Goal: Information Seeking & Learning: Find contact information

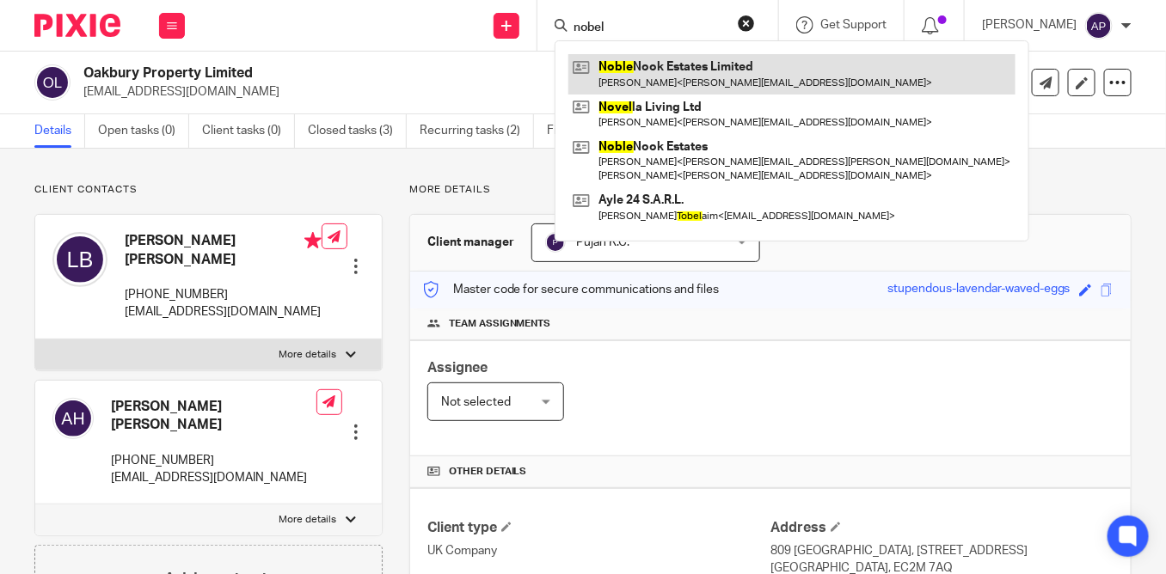
type input "nobel"
click at [652, 77] on link at bounding box center [791, 74] width 447 height 40
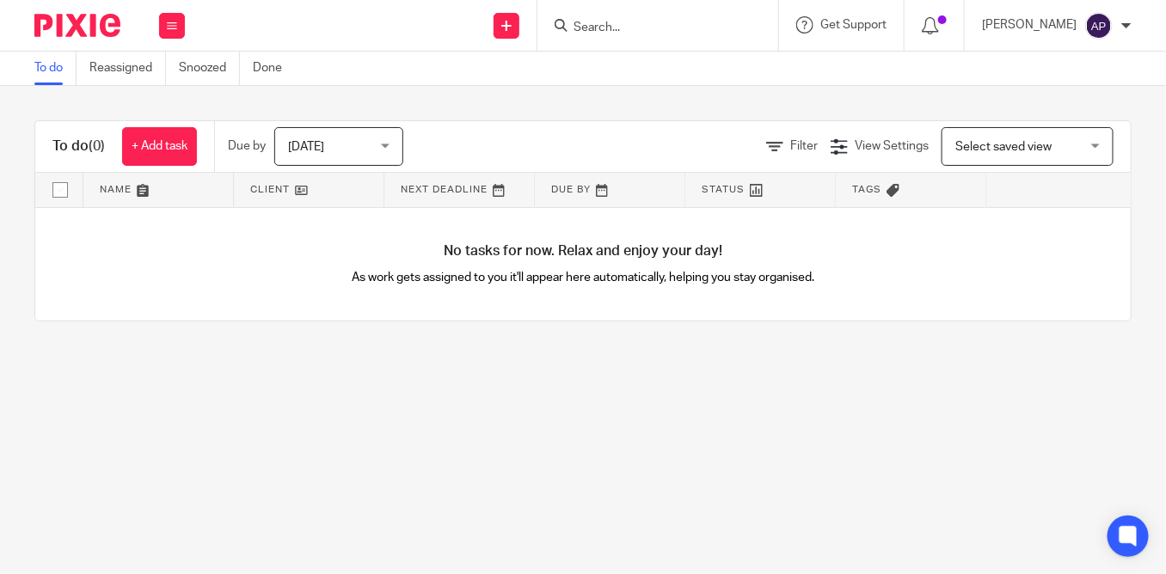
click at [576, 474] on main "To do Reassigned Snoozed Done To do (0) + Add task Due by [DATE] [DATE] [DATE] …" at bounding box center [583, 287] width 1166 height 574
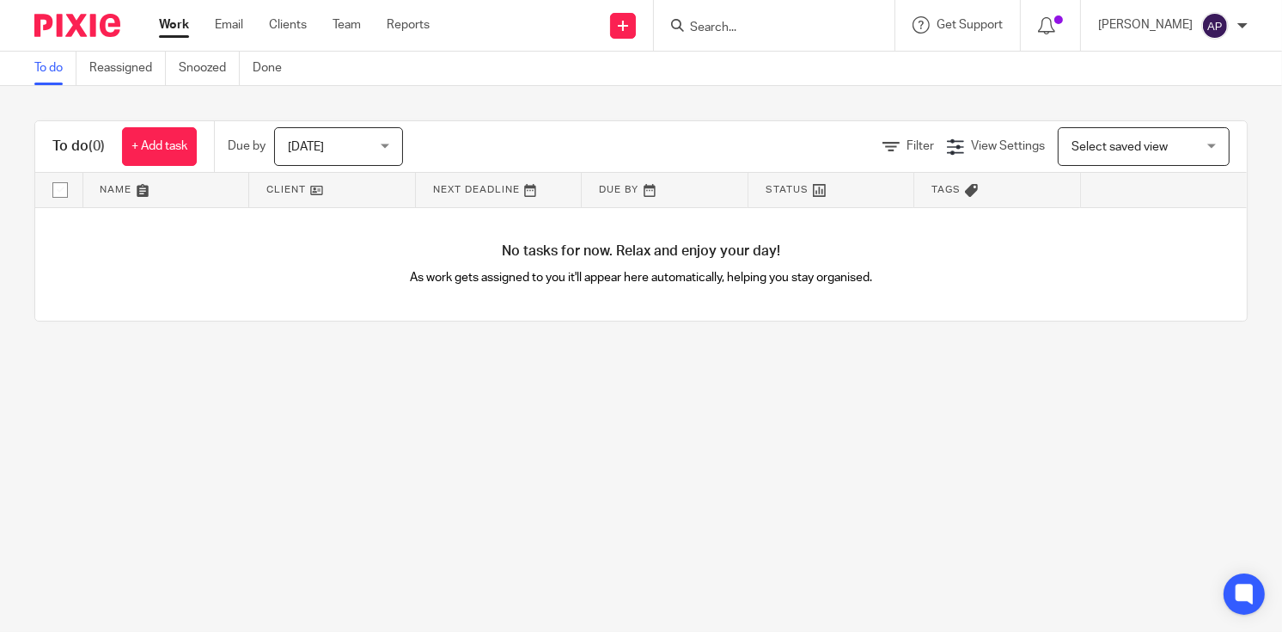
click at [724, 28] on input "Search" at bounding box center [765, 28] width 155 height 15
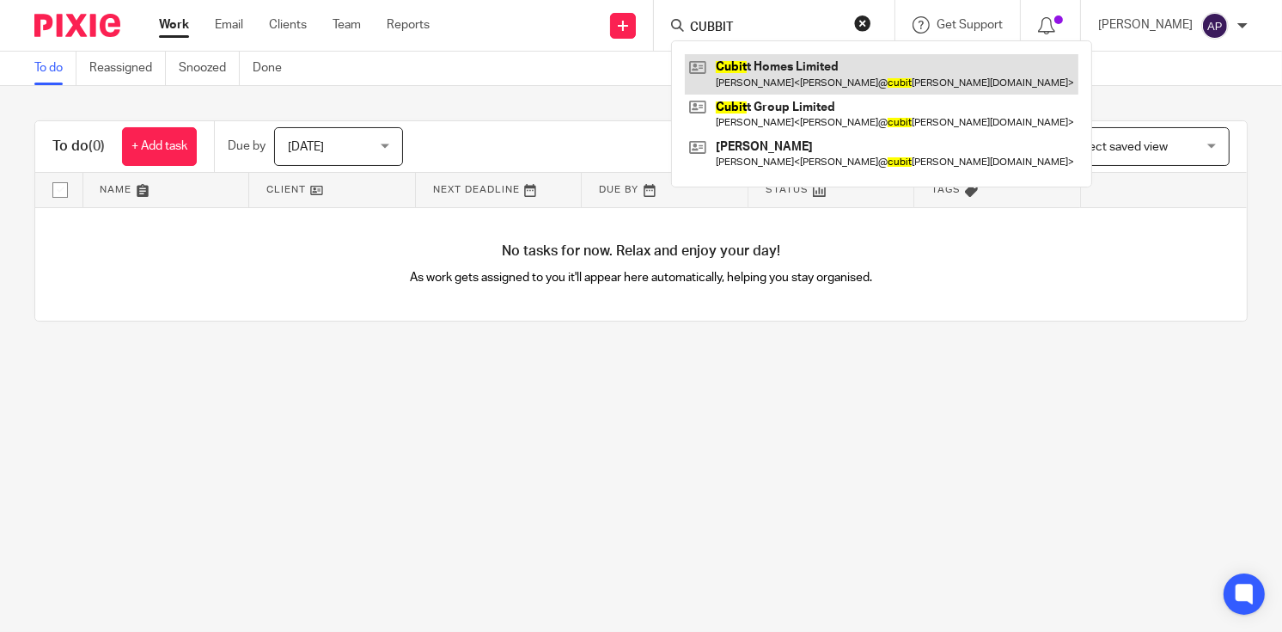
type input "CUBBIT"
click at [797, 84] on link at bounding box center [882, 74] width 394 height 40
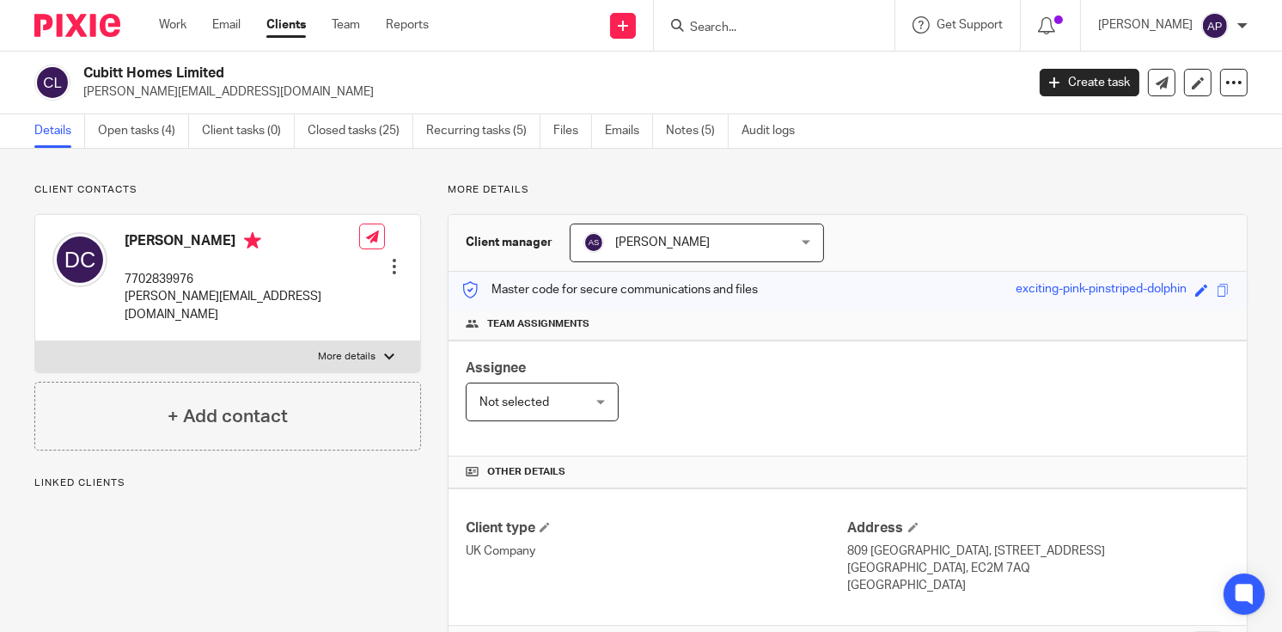
drag, startPoint x: 82, startPoint y: 69, endPoint x: 235, endPoint y: 69, distance: 153.0
click at [235, 69] on div "Cubitt Homes Limited david@cubitthomes.co.uk" at bounding box center [524, 82] width 980 height 36
copy h2 "Cubitt Homes Limited"
click at [756, 17] on form at bounding box center [779, 25] width 183 height 21
click at [738, 23] on input "Search" at bounding box center [765, 28] width 155 height 15
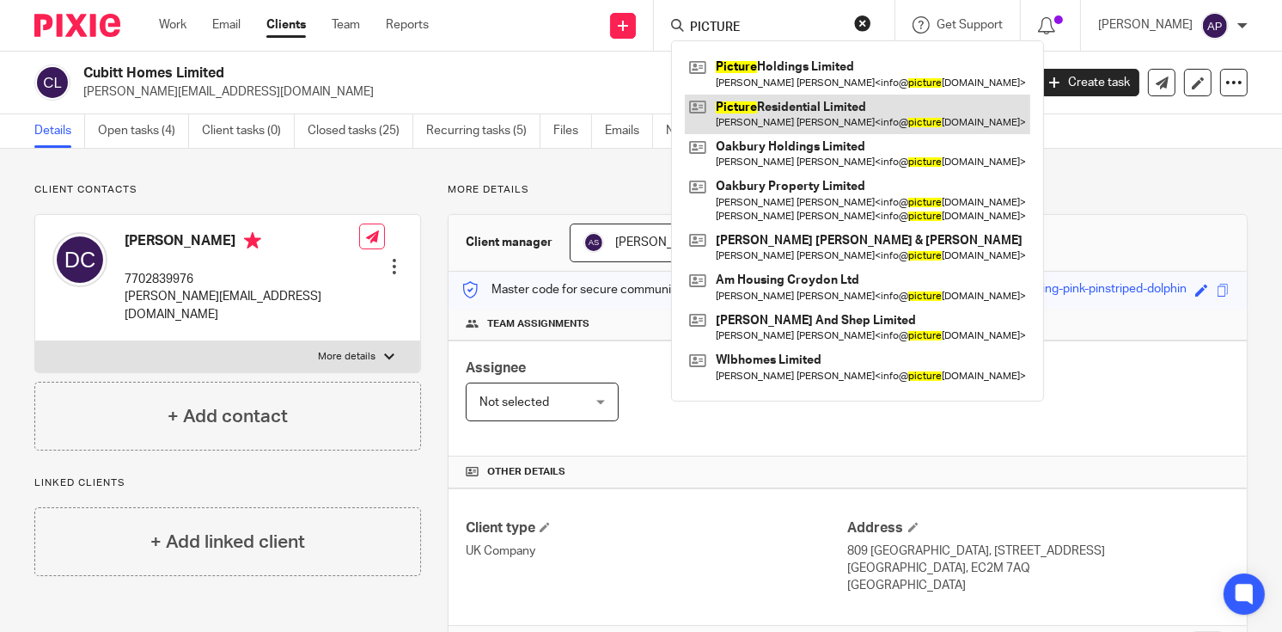
type input "PICTURE"
click at [809, 121] on link at bounding box center [858, 115] width 346 height 40
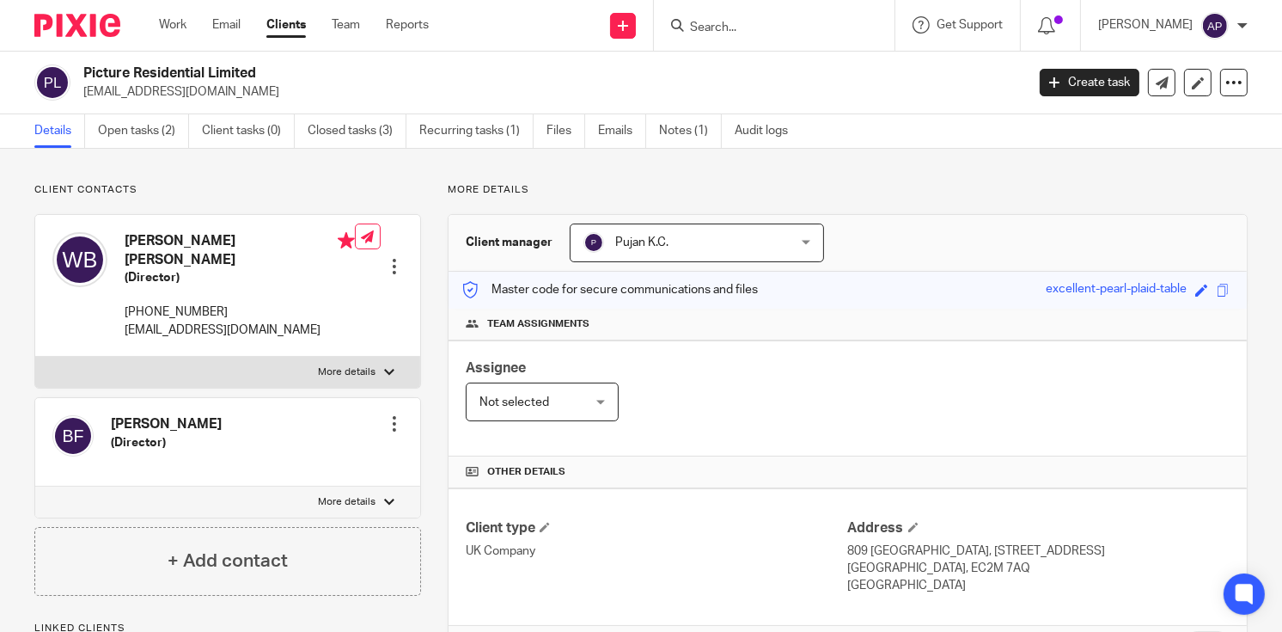
drag, startPoint x: 80, startPoint y: 70, endPoint x: 295, endPoint y: 70, distance: 214.9
click at [295, 70] on div "Picture Residential Limited info@pictureresidential.com" at bounding box center [524, 82] width 980 height 36
copy h2 "Picture Residential Limited"
drag, startPoint x: 82, startPoint y: 88, endPoint x: 241, endPoint y: 93, distance: 159.1
click at [241, 93] on div "Picture Residential Limited info@pictureresidential.com" at bounding box center [524, 82] width 980 height 36
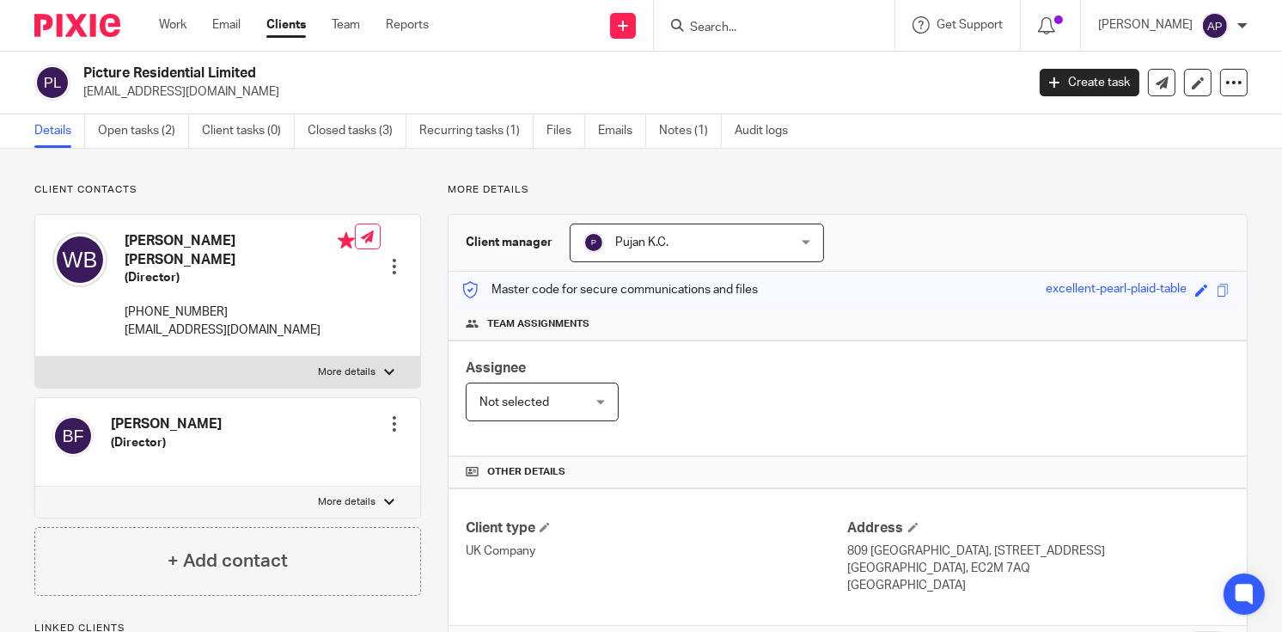
copy p "info@pictureresidential.com"
click at [150, 241] on h4 "William Louis Butler" at bounding box center [240, 250] width 230 height 37
copy h4 "William"
click at [715, 22] on input "Search" at bounding box center [765, 28] width 155 height 15
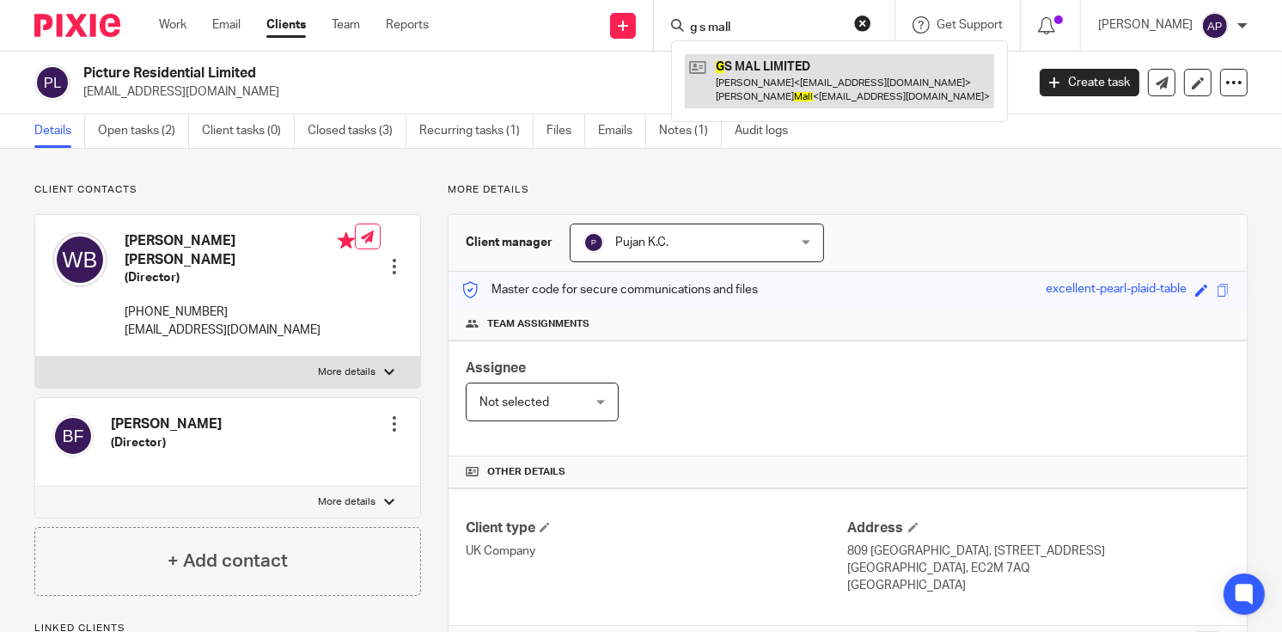
type input "g s mall"
click at [823, 68] on link at bounding box center [839, 80] width 309 height 53
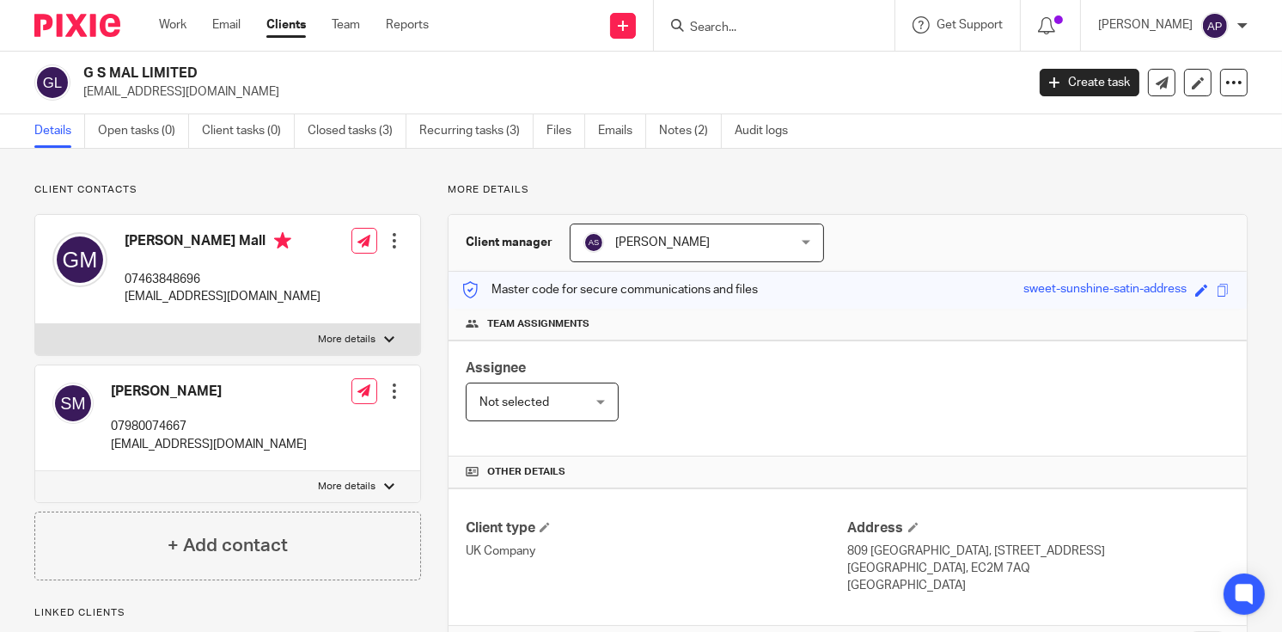
drag, startPoint x: 80, startPoint y: 89, endPoint x: 211, endPoint y: 89, distance: 130.6
click at [211, 89] on div "G S MAL LIMITED gubby15@outlook.com" at bounding box center [524, 82] width 980 height 36
copy p "gubby15@outlook.com"
click at [160, 239] on h4 "Gurbinder Singh Mall" at bounding box center [223, 242] width 196 height 21
click at [159, 240] on h4 "Gurbinder Singh Mall" at bounding box center [223, 242] width 196 height 21
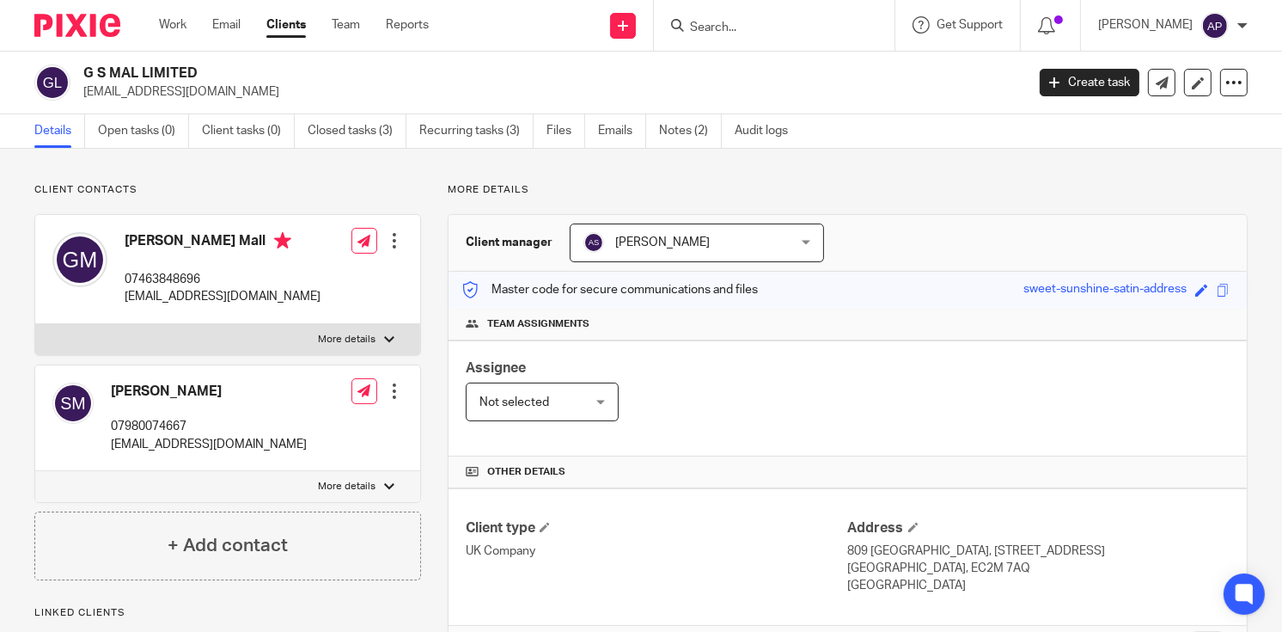
copy h4 "Gurbinder"
click at [718, 30] on input "Search" at bounding box center [765, 28] width 155 height 15
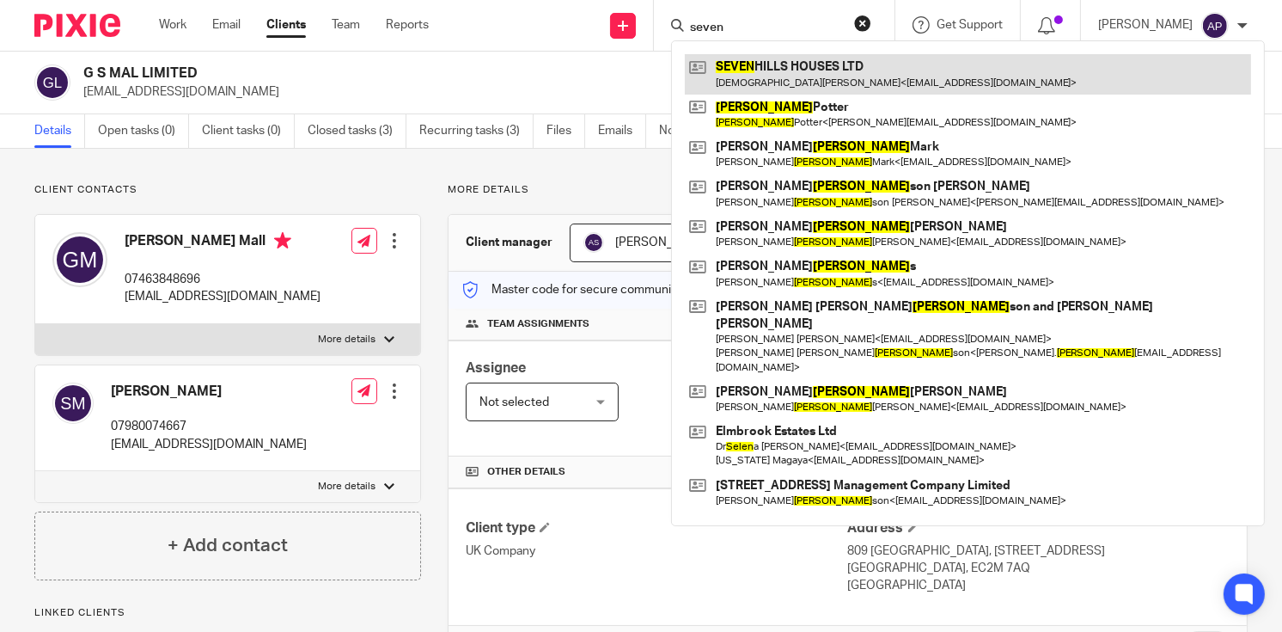
type input "seven"
click at [862, 74] on link at bounding box center [968, 74] width 566 height 40
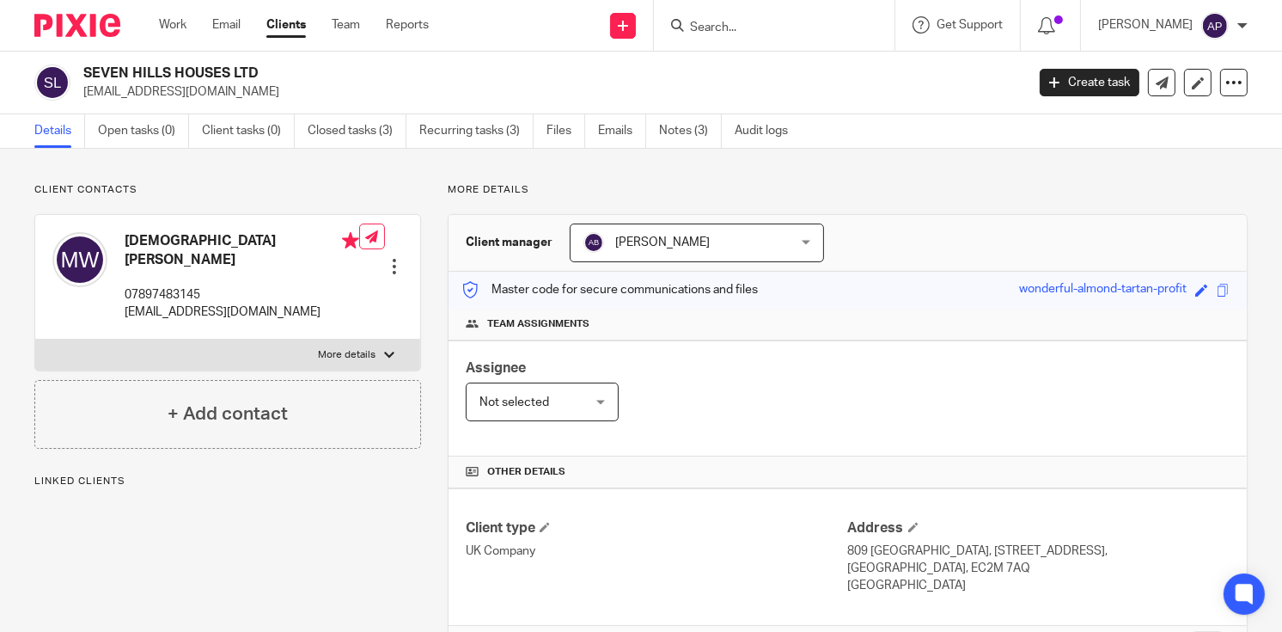
drag, startPoint x: 83, startPoint y: 69, endPoint x: 260, endPoint y: 69, distance: 177.1
click at [260, 69] on h2 "SEVEN HILLS HOUSES LTD" at bounding box center [455, 73] width 744 height 18
copy h2 "SEVEN HILLS HOUSES LTD"
drag, startPoint x: 82, startPoint y: 90, endPoint x: 307, endPoint y: 90, distance: 225.2
click at [307, 90] on div "SEVEN HILLS HOUSES LTD mwaseem1970@hotmail.co.uk" at bounding box center [524, 82] width 980 height 36
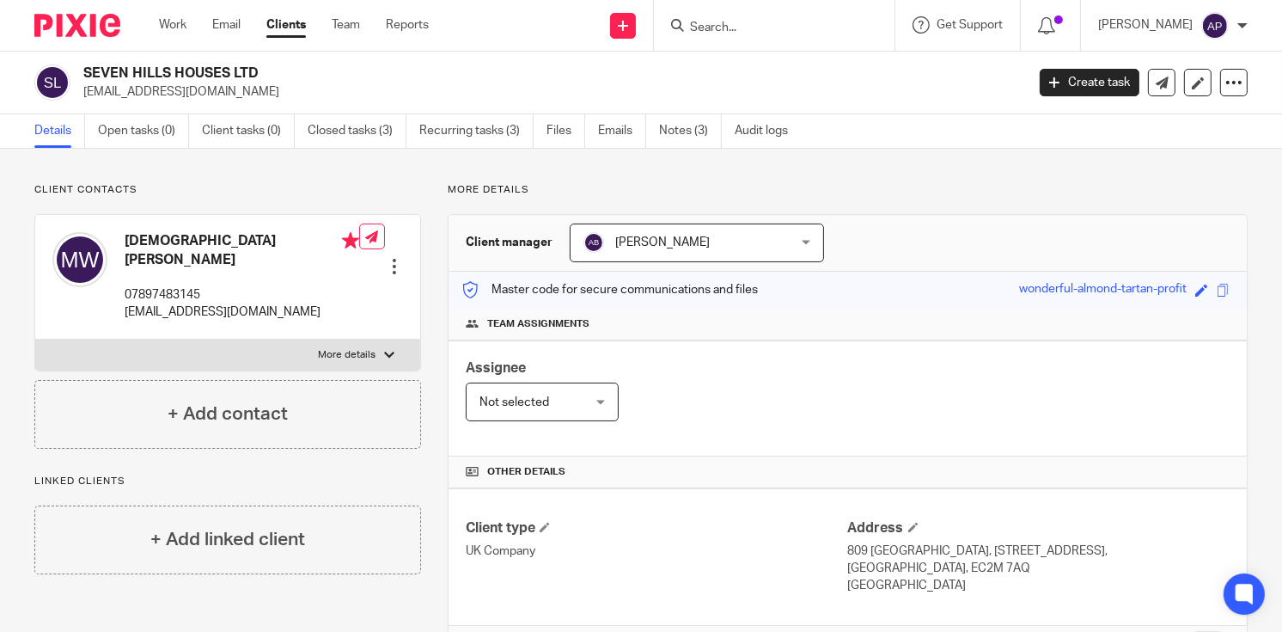
copy p "[EMAIL_ADDRESS][DOMAIN_NAME]"
click at [162, 236] on h4 "Mohammed Waseem" at bounding box center [242, 250] width 235 height 37
copy h4 "Mohammed"
click at [723, 31] on input "Search" at bounding box center [765, 28] width 155 height 15
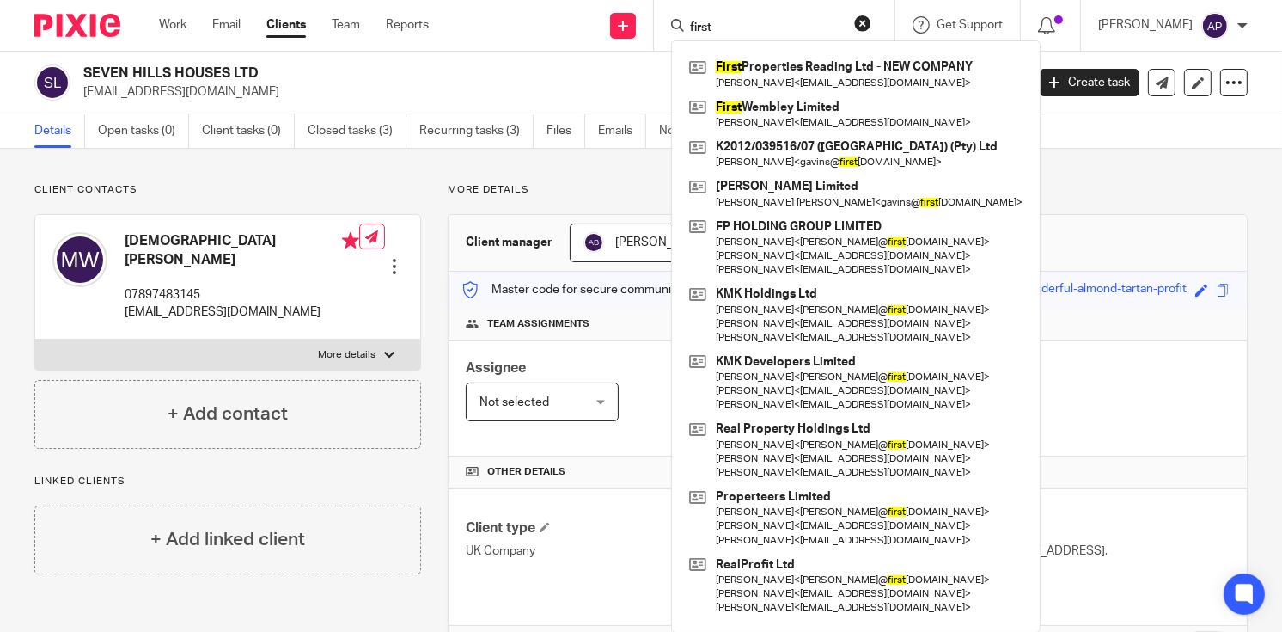
type input "first"
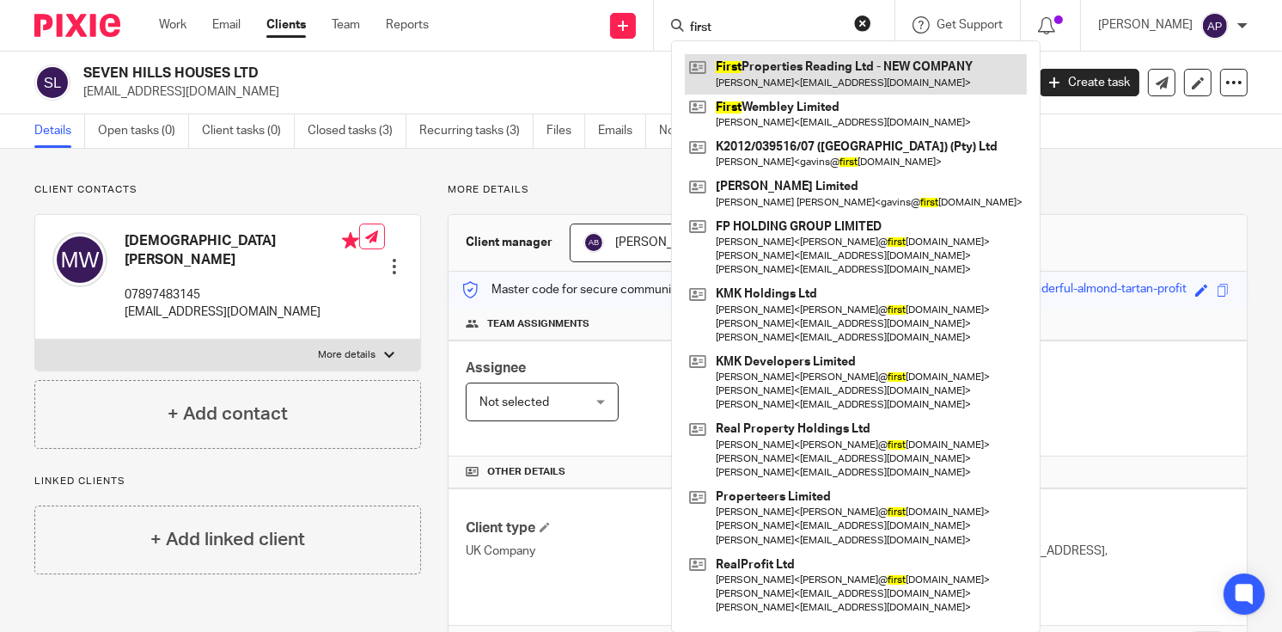
click at [837, 72] on link at bounding box center [856, 74] width 342 height 40
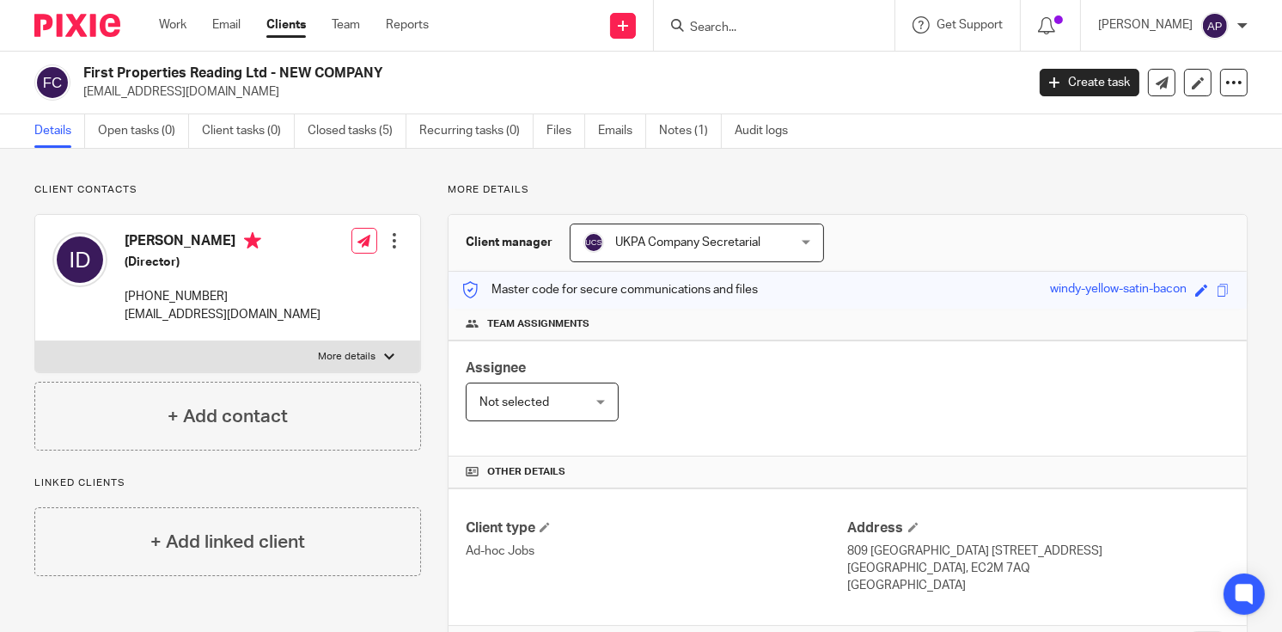
drag, startPoint x: 83, startPoint y: 70, endPoint x: 403, endPoint y: 68, distance: 319.8
click at [403, 68] on h2 "First Properties Reading Ltd - NEW COMPANY" at bounding box center [455, 73] width 744 height 18
copy h2 "First Properties Reading Ltd - NEW COMPANY"
drag, startPoint x: 80, startPoint y: 89, endPoint x: 278, endPoint y: 88, distance: 197.7
click at [278, 88] on div "First Properties Reading Ltd - NEW COMPANY issamdabboussi@gmail.com" at bounding box center [524, 82] width 980 height 36
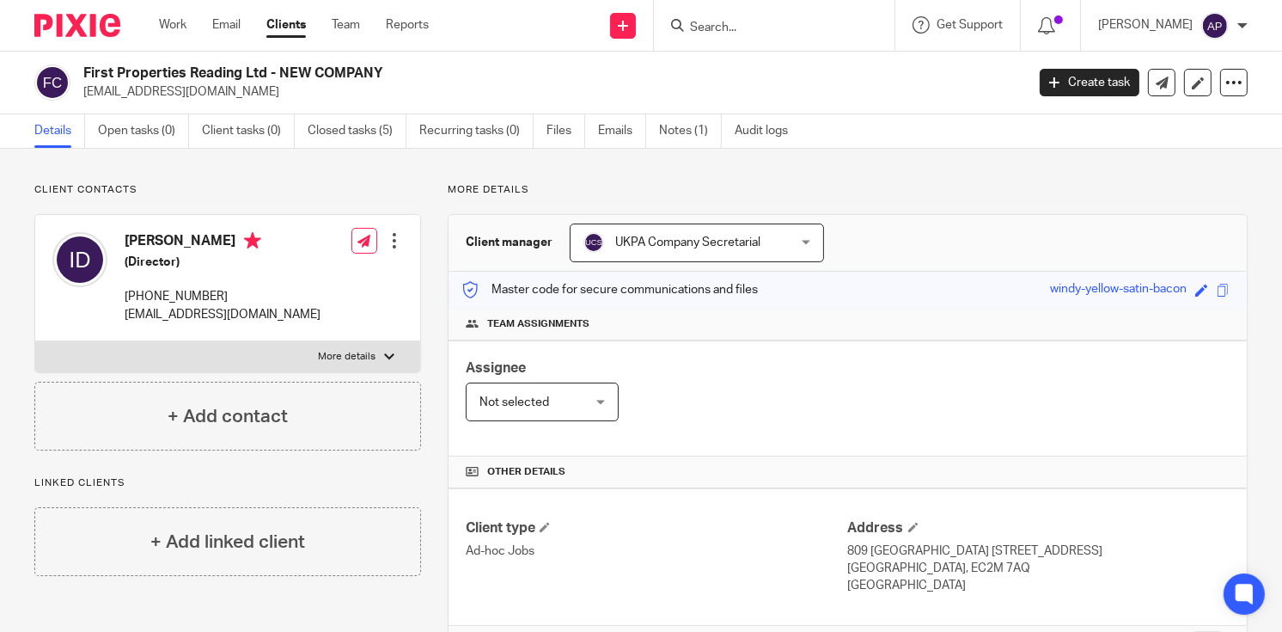
copy p "[EMAIL_ADDRESS][DOMAIN_NAME]"
click at [135, 241] on h4 "Issam Dabboussi" at bounding box center [223, 242] width 196 height 21
copy h4 "Issam"
click at [718, 31] on input "Search" at bounding box center [765, 28] width 155 height 15
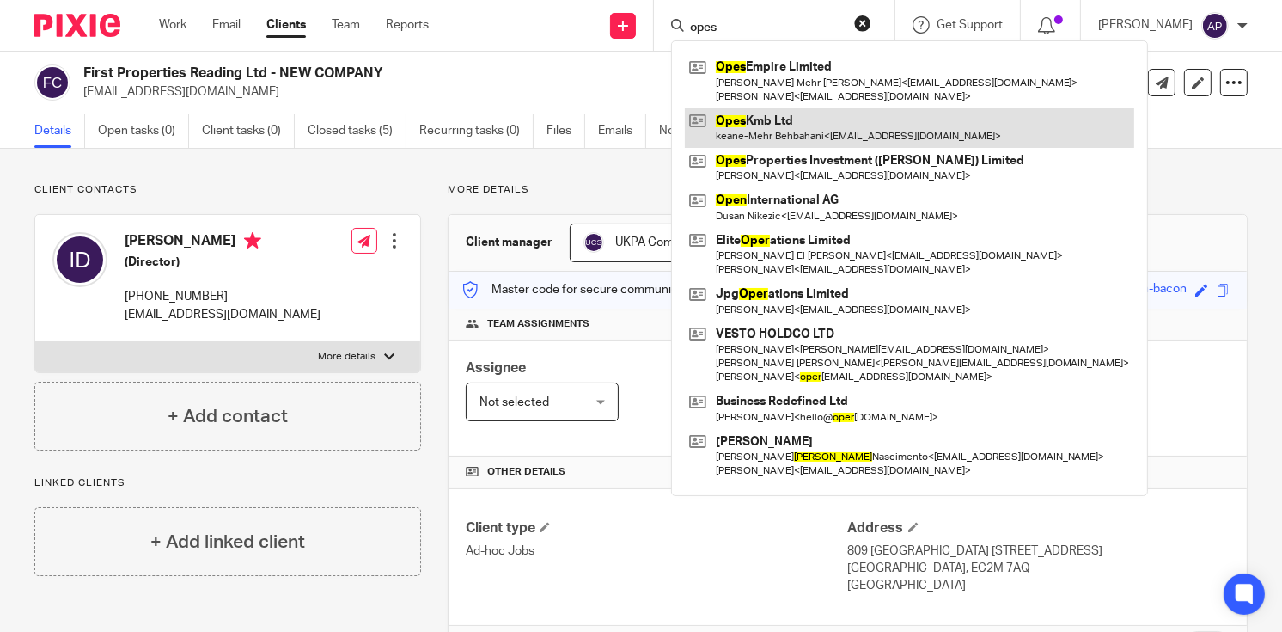
type input "opes"
click at [810, 126] on link at bounding box center [910, 128] width 450 height 40
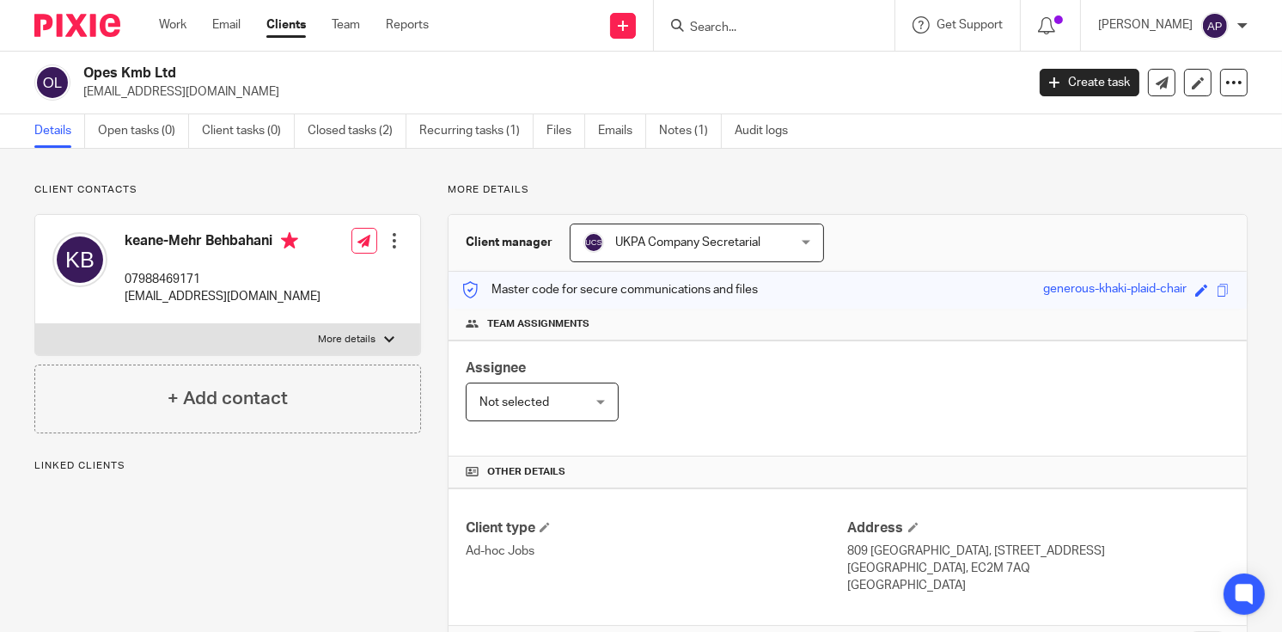
click at [180, 76] on h2 "Opes Kmb Ltd" at bounding box center [455, 73] width 744 height 18
drag, startPoint x: 83, startPoint y: 89, endPoint x: 228, endPoint y: 90, distance: 145.3
click at [228, 90] on p "[EMAIL_ADDRESS][DOMAIN_NAME]" at bounding box center [548, 91] width 931 height 17
copy p "[EMAIL_ADDRESS][DOMAIN_NAME]"
click at [144, 243] on h4 "keane-Mehr Behbahani" at bounding box center [223, 242] width 196 height 21
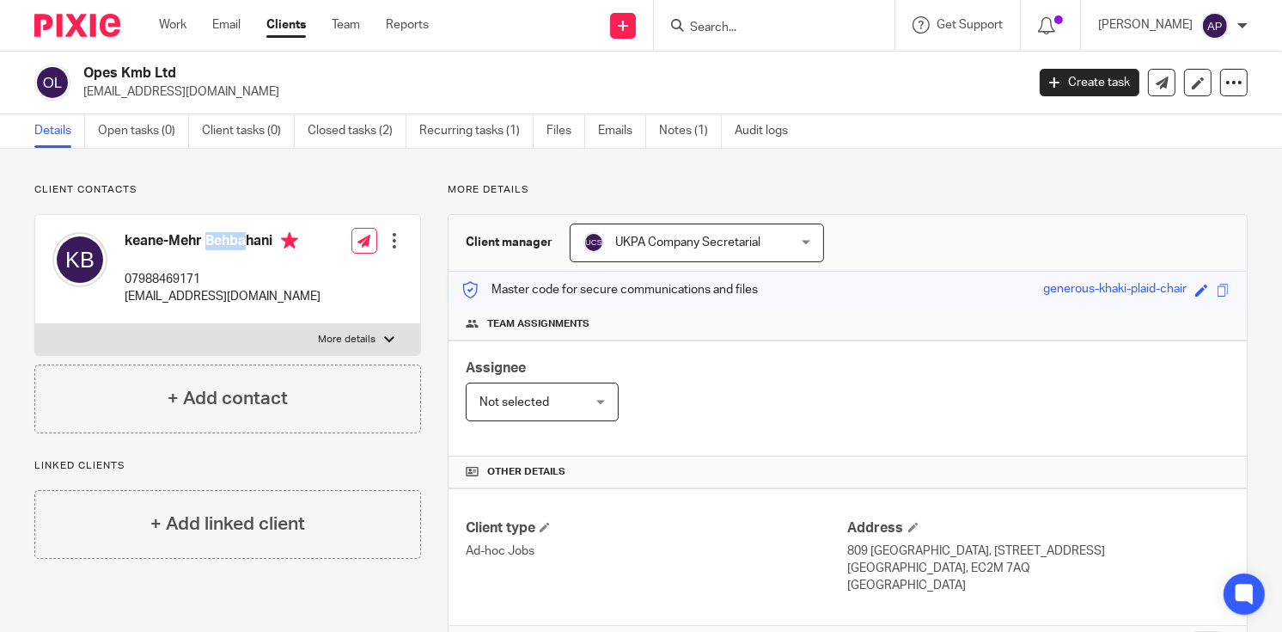
click at [144, 243] on h4 "keane-Mehr Behbahani" at bounding box center [223, 242] width 196 height 21
copy h4 "[PERSON_NAME]"
click at [714, 29] on input "Search" at bounding box center [765, 28] width 155 height 15
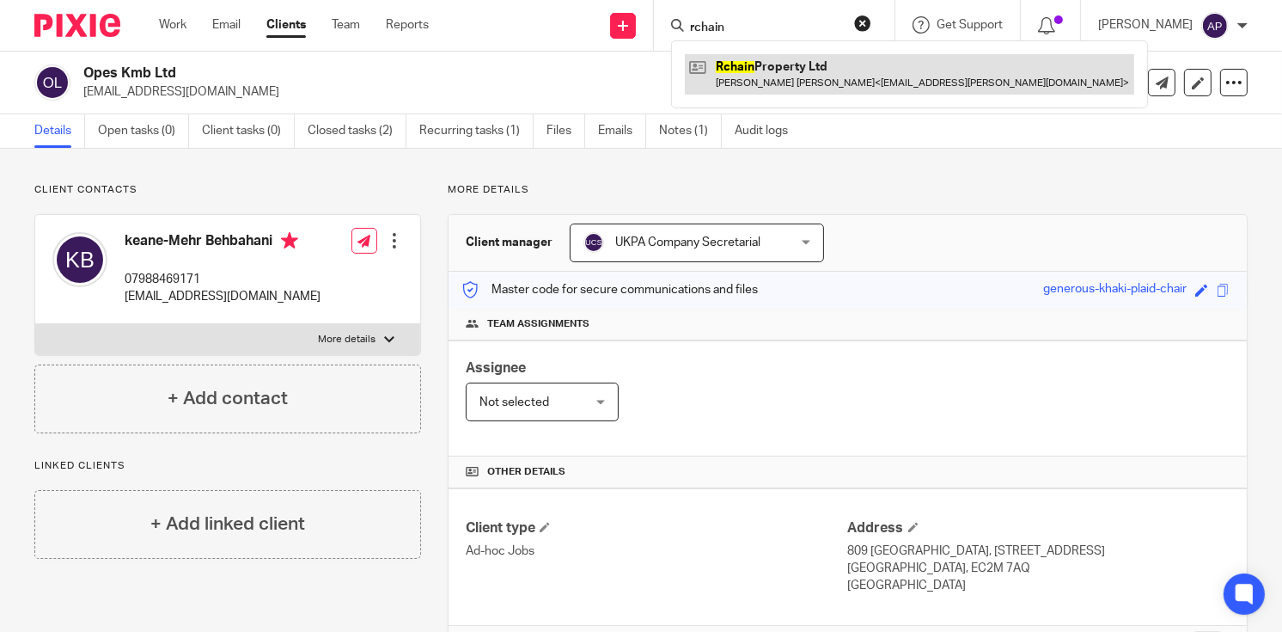
type input "rchain"
click at [787, 68] on link at bounding box center [910, 74] width 450 height 40
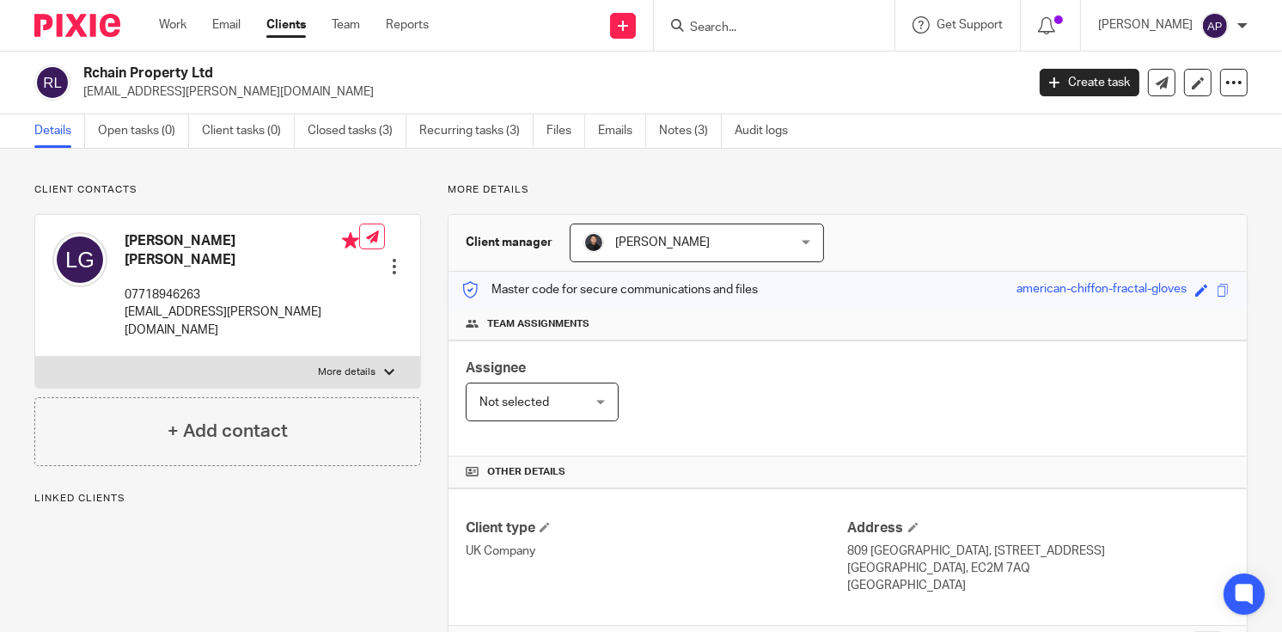
drag, startPoint x: 84, startPoint y: 68, endPoint x: 245, endPoint y: 68, distance: 160.7
click at [245, 68] on h2 "Rchain Property Ltd" at bounding box center [455, 73] width 744 height 18
copy h2 "Rchain Property Ltd"
drag, startPoint x: 79, startPoint y: 89, endPoint x: 268, endPoint y: 87, distance: 189.1
click at [268, 89] on div "Rchain Property Ltd luke.gubbins@hotmail.co.uk" at bounding box center [524, 82] width 980 height 36
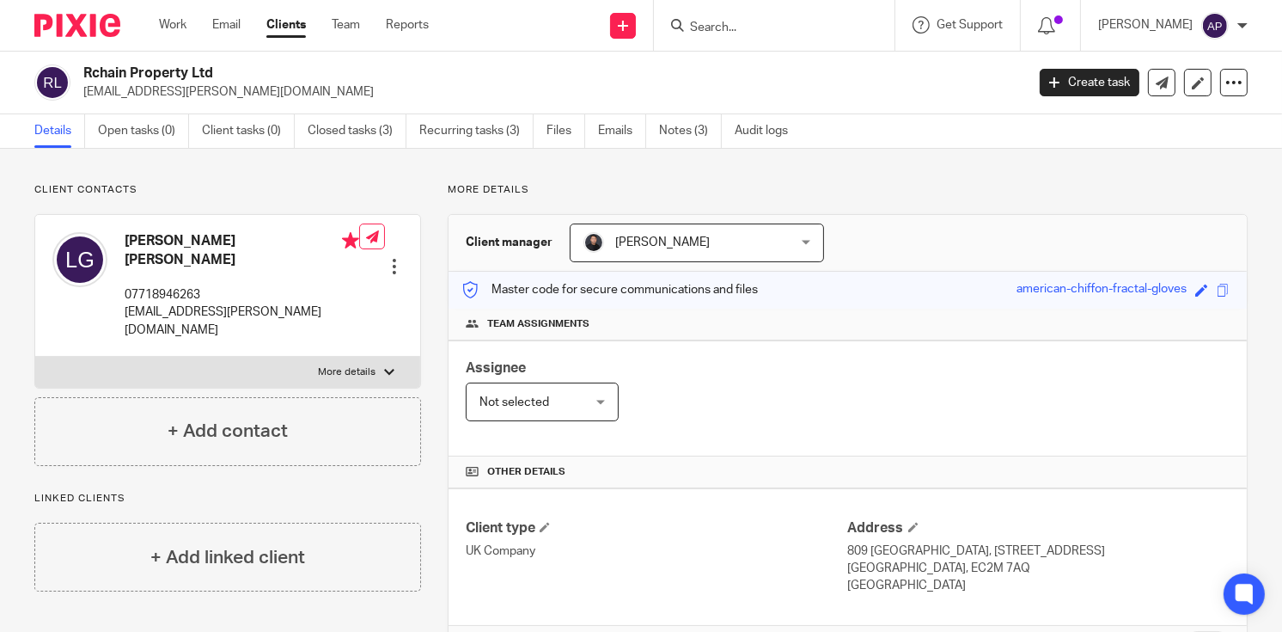
copy p "luke.gubbins@hotmail.co.uk"
click at [134, 240] on h4 "Luke Blakeney Carman Gubbins" at bounding box center [242, 250] width 235 height 37
copy h4 "Luke"
click at [750, 34] on input "Search" at bounding box center [765, 28] width 155 height 15
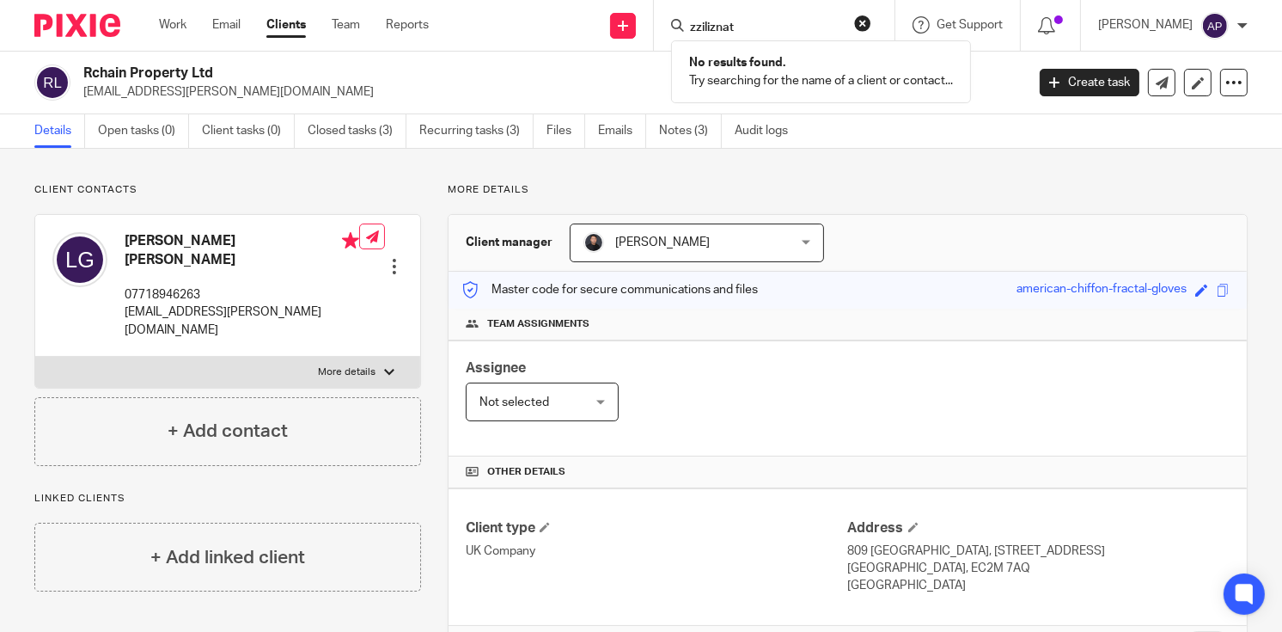
type input "zziliznat"
click at [872, 21] on button "reset" at bounding box center [862, 23] width 17 height 17
click at [732, 25] on input "Search" at bounding box center [765, 28] width 155 height 15
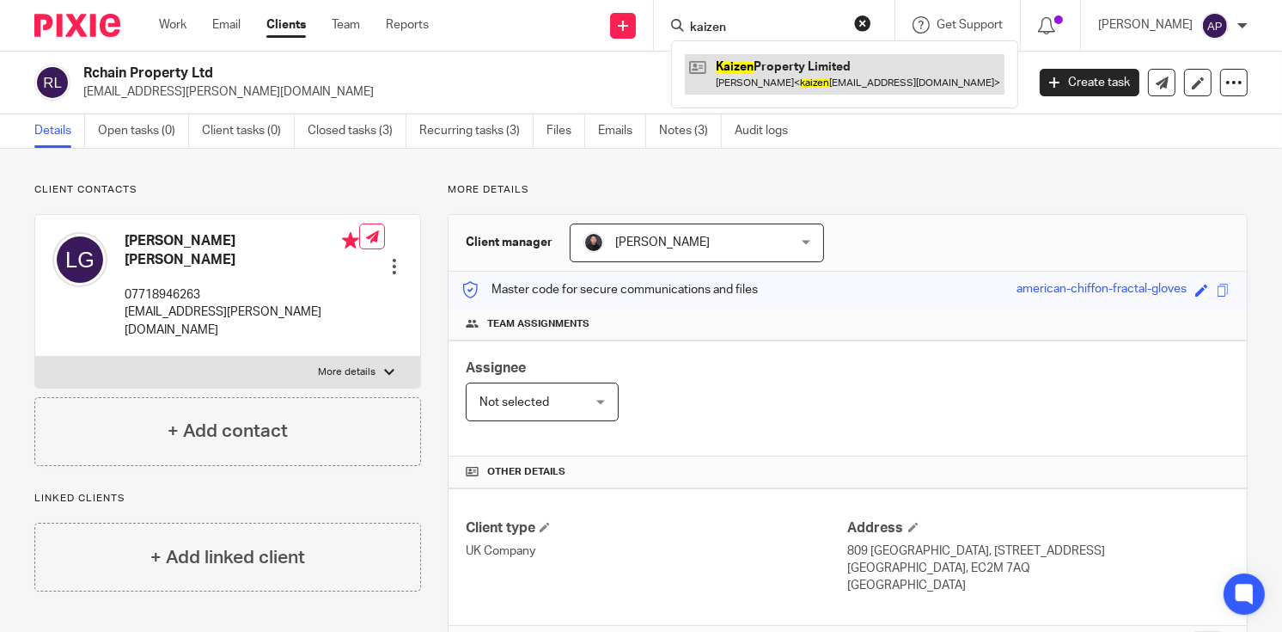
type input "kaizen"
click at [822, 66] on link at bounding box center [845, 74] width 320 height 40
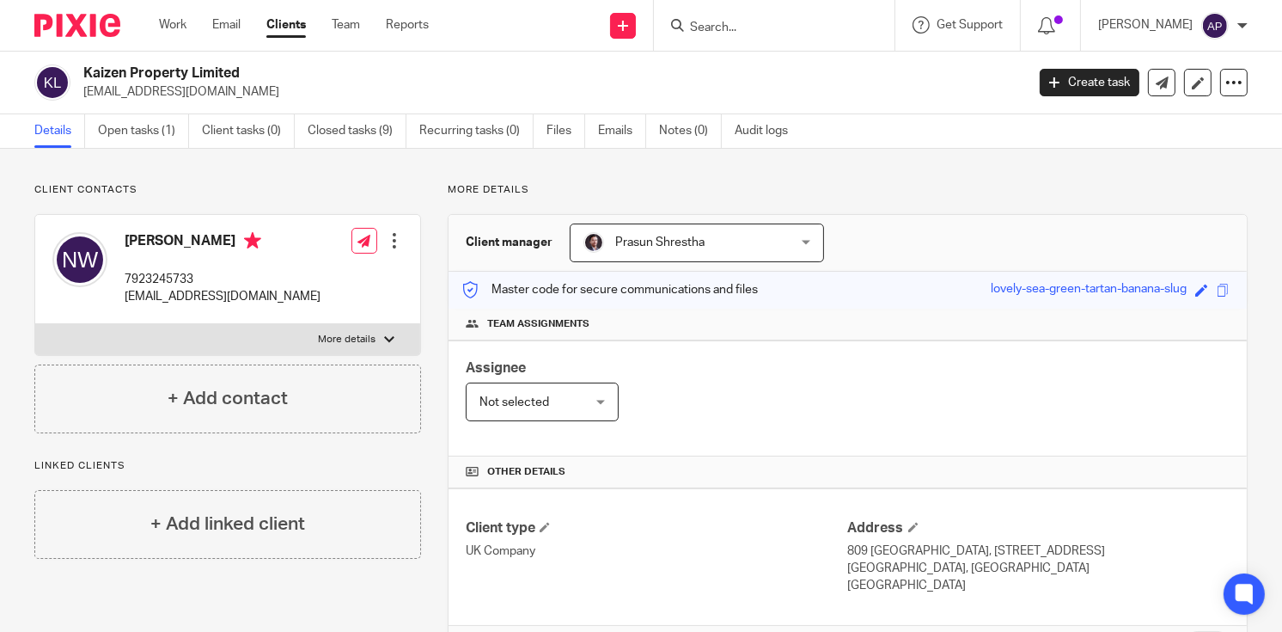
click at [719, 21] on input "Search" at bounding box center [765, 28] width 155 height 15
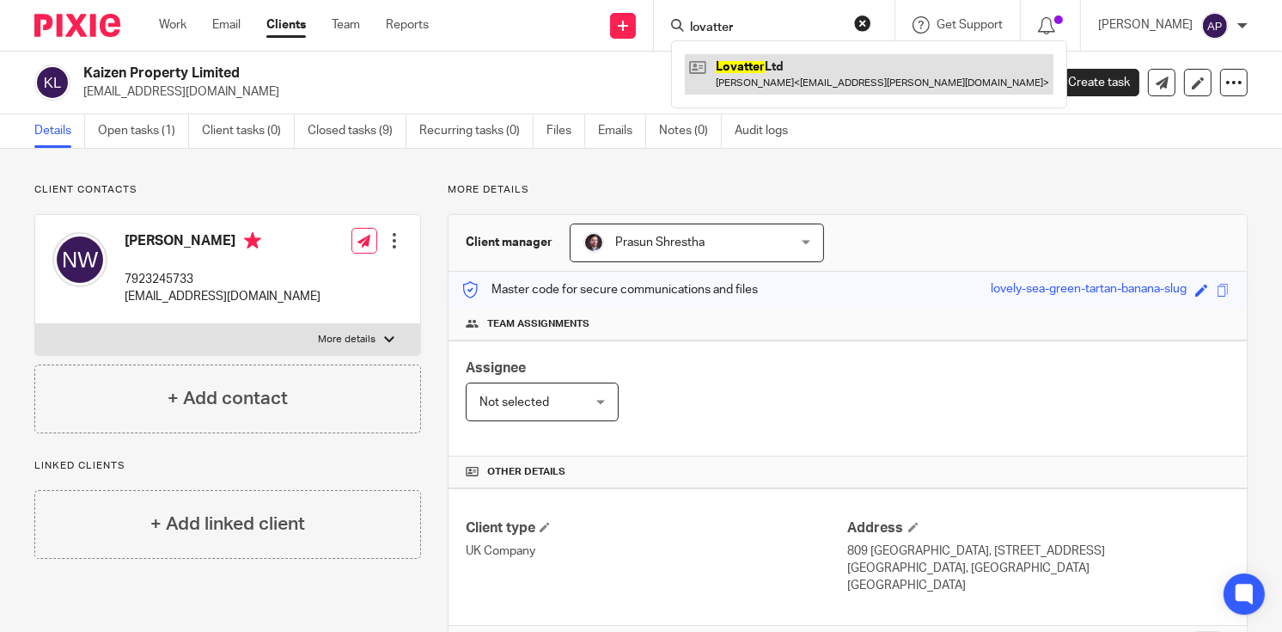
type input "lovatter"
click at [801, 72] on link at bounding box center [869, 74] width 369 height 40
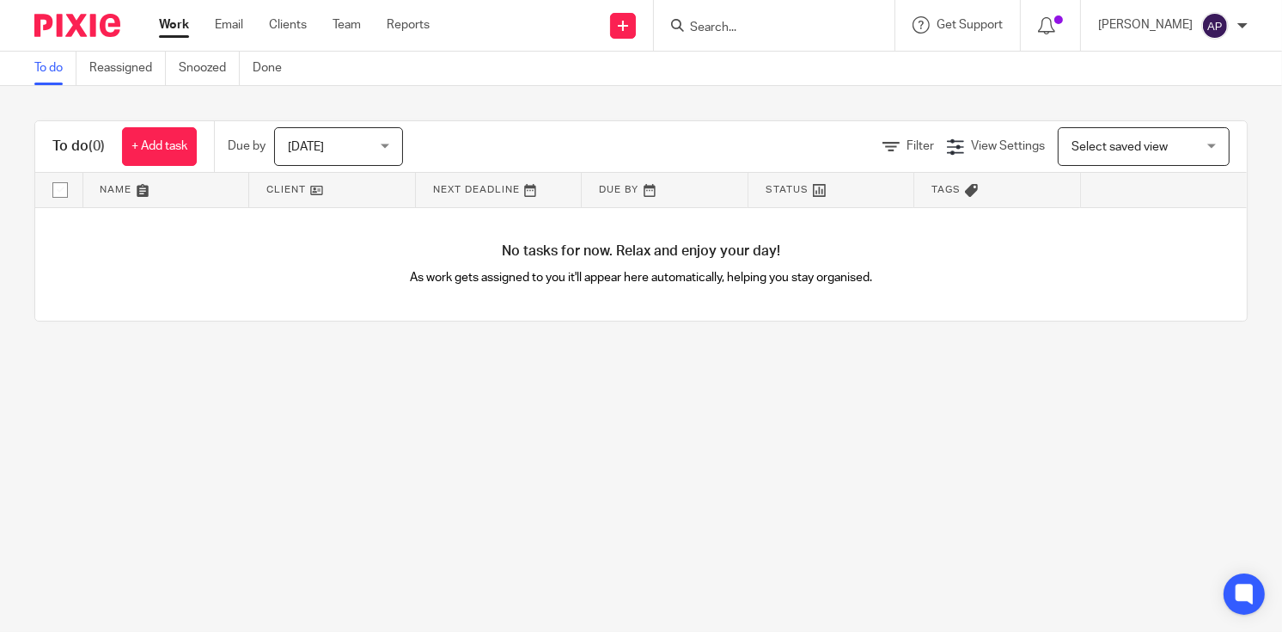
click at [715, 21] on input "Search" at bounding box center [765, 28] width 155 height 15
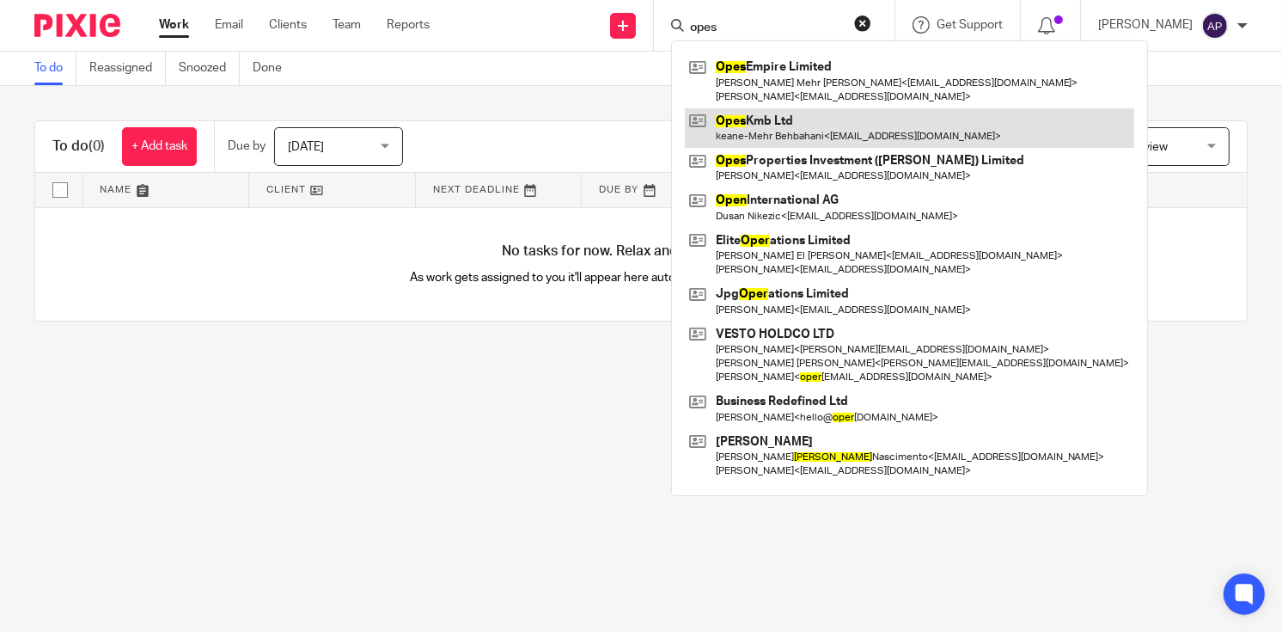
type input "opes"
click at [823, 142] on link at bounding box center [910, 128] width 450 height 40
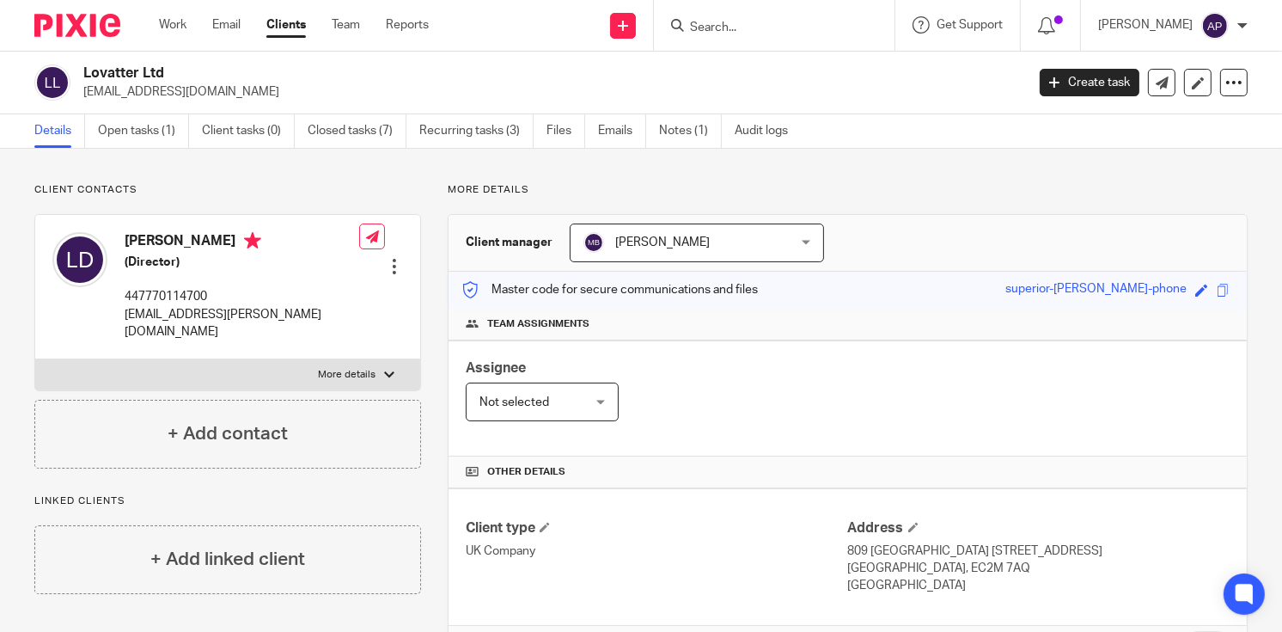
drag, startPoint x: 83, startPoint y: 71, endPoint x: 183, endPoint y: 79, distance: 100.0
click at [183, 79] on h2 "Lovatter Ltd" at bounding box center [455, 73] width 744 height 18
copy h2 "Lovatter Ltd"
click at [708, 24] on input "Search" at bounding box center [765, 28] width 155 height 15
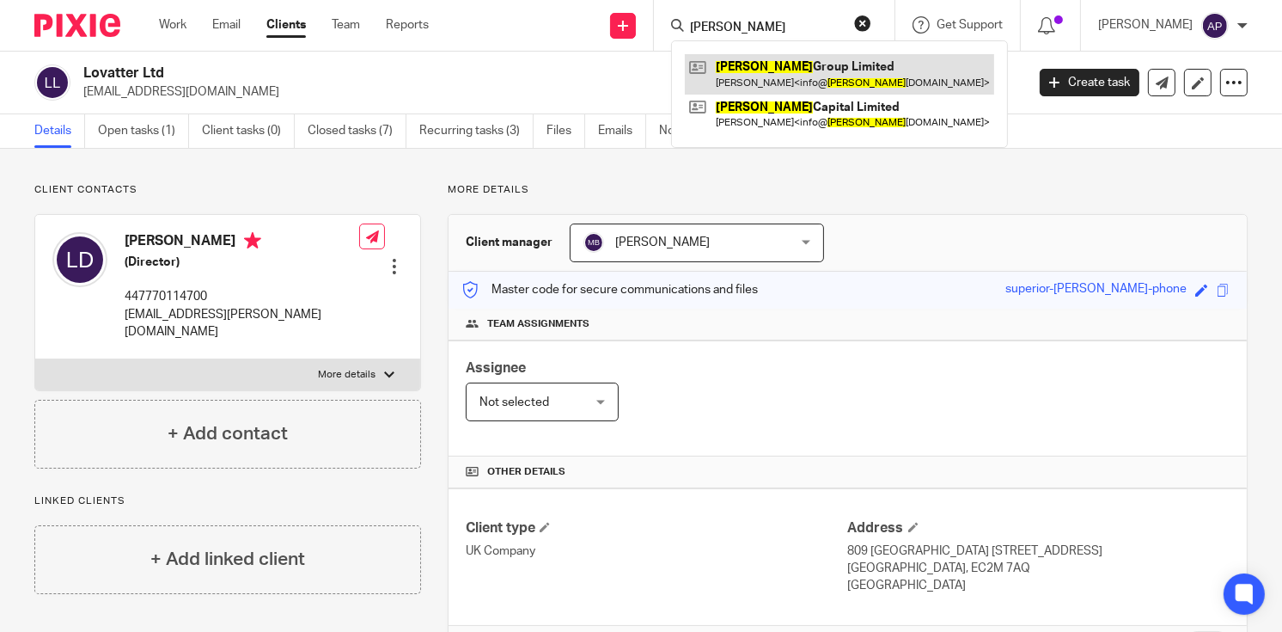
type input "husson"
click at [828, 73] on link at bounding box center [839, 74] width 309 height 40
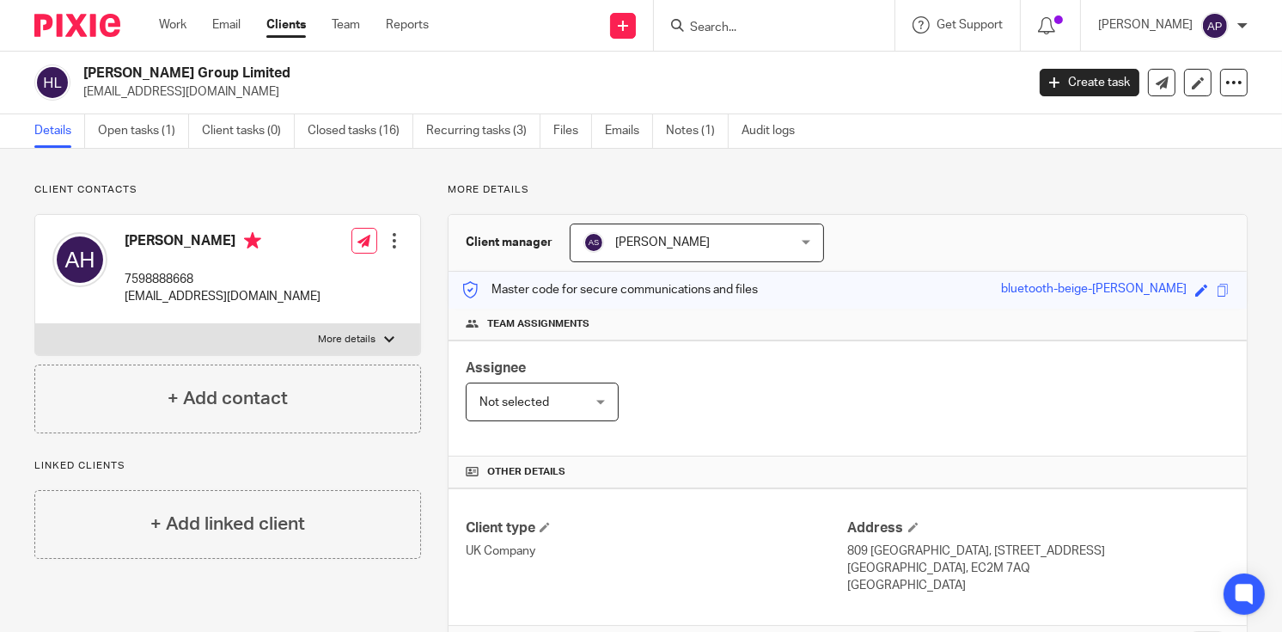
drag, startPoint x: 84, startPoint y: 71, endPoint x: 231, endPoint y: 69, distance: 147.0
click at [231, 69] on h2 "[PERSON_NAME] Group Limited" at bounding box center [455, 73] width 744 height 18
drag, startPoint x: 83, startPoint y: 89, endPoint x: 244, endPoint y: 89, distance: 161.6
click at [244, 89] on div "[PERSON_NAME] Group Limited [EMAIL_ADDRESS][DOMAIN_NAME]" at bounding box center [524, 82] width 980 height 36
copy p "info@hussongroup.com"
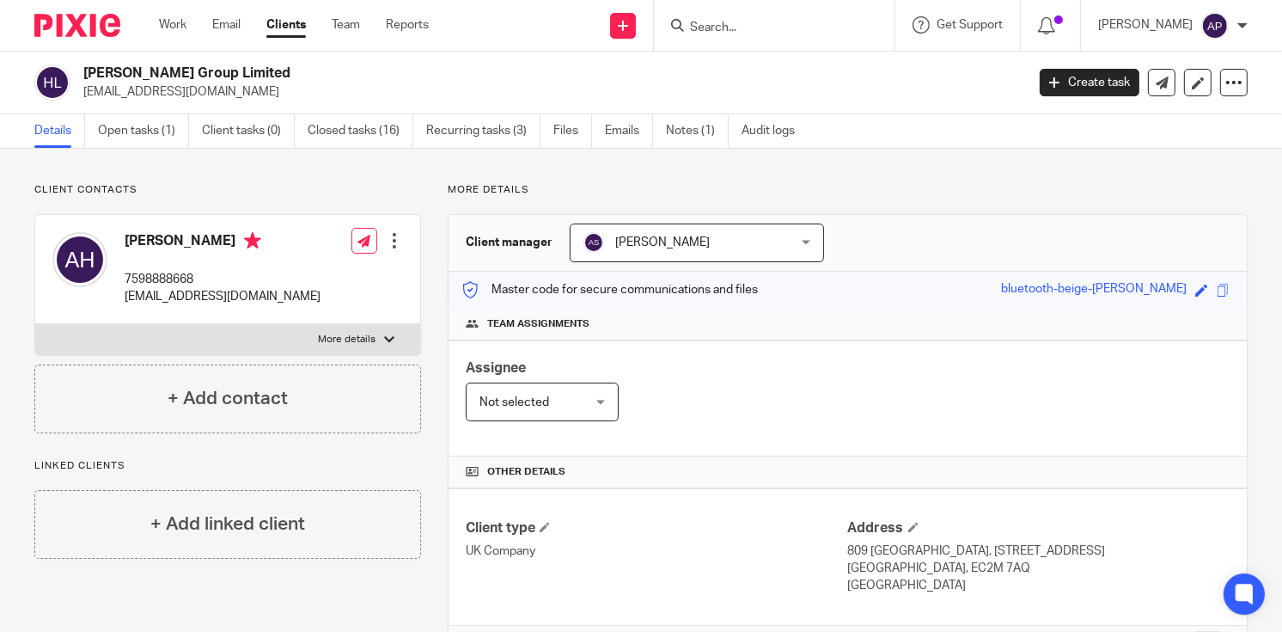
click at [139, 235] on h4 "Abdi Hussein" at bounding box center [223, 242] width 196 height 21
copy h4 "Abdi"
click at [759, 18] on form at bounding box center [779, 25] width 183 height 21
click at [755, 24] on input "Search" at bounding box center [765, 28] width 155 height 15
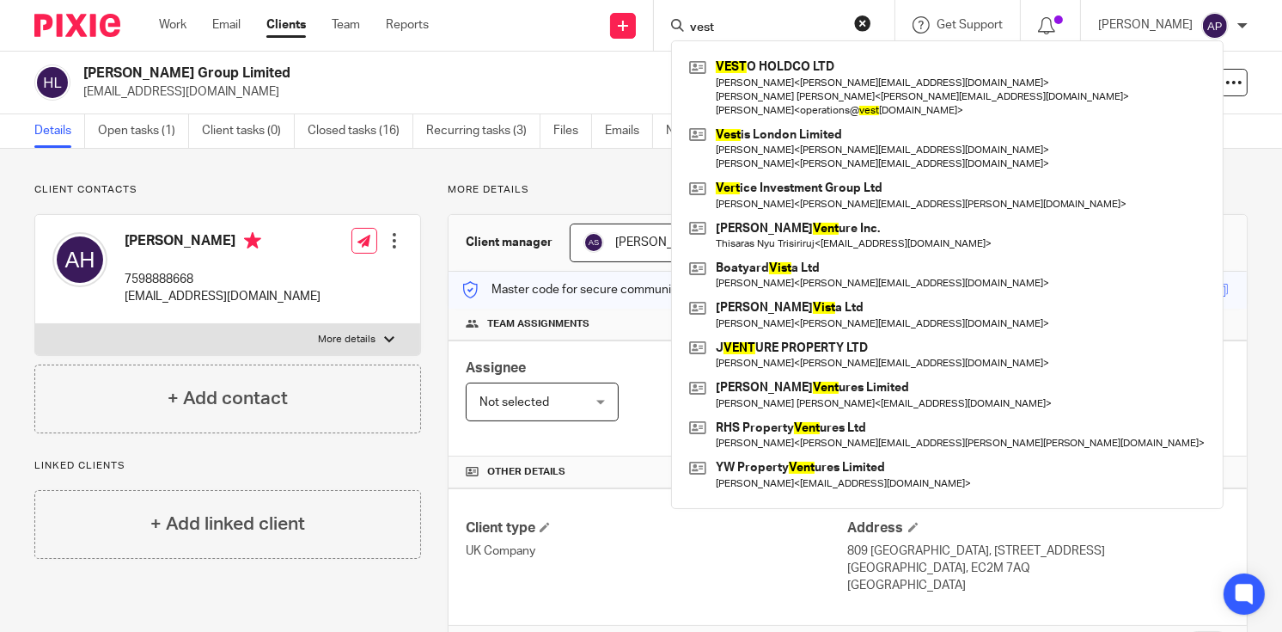
type input "vest"
drag, startPoint x: 882, startPoint y: 21, endPoint x: 798, endPoint y: 20, distance: 84.3
click at [872, 21] on button "reset" at bounding box center [862, 23] width 17 height 17
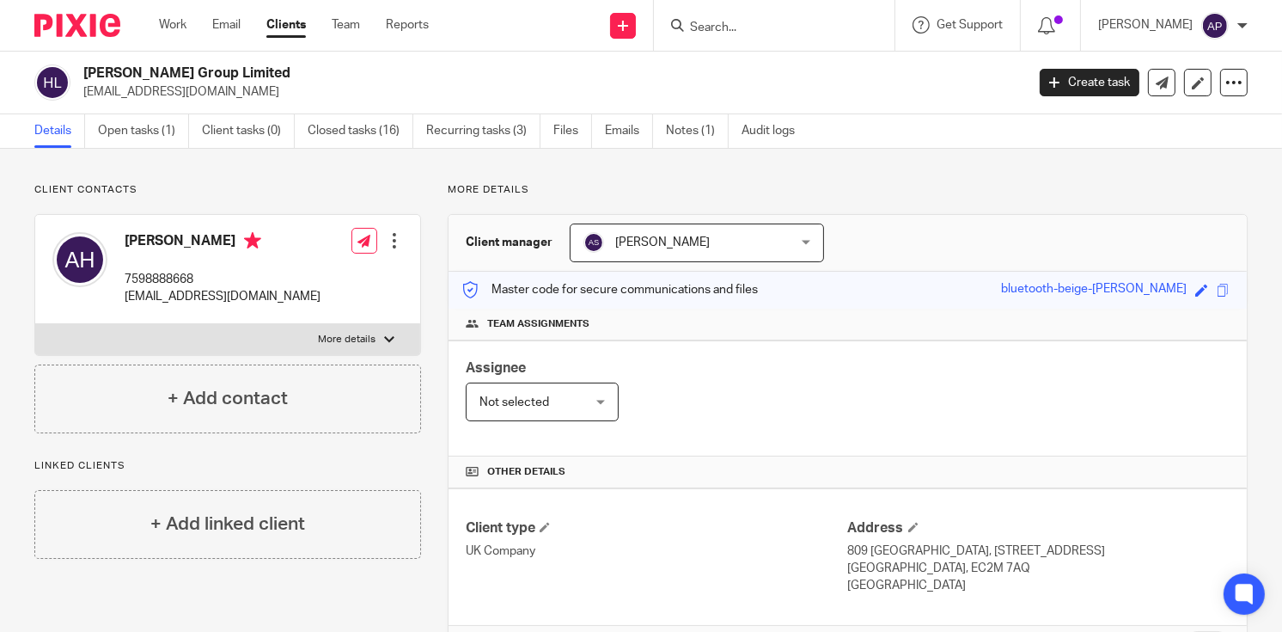
click at [752, 34] on input "Search" at bounding box center [765, 28] width 155 height 15
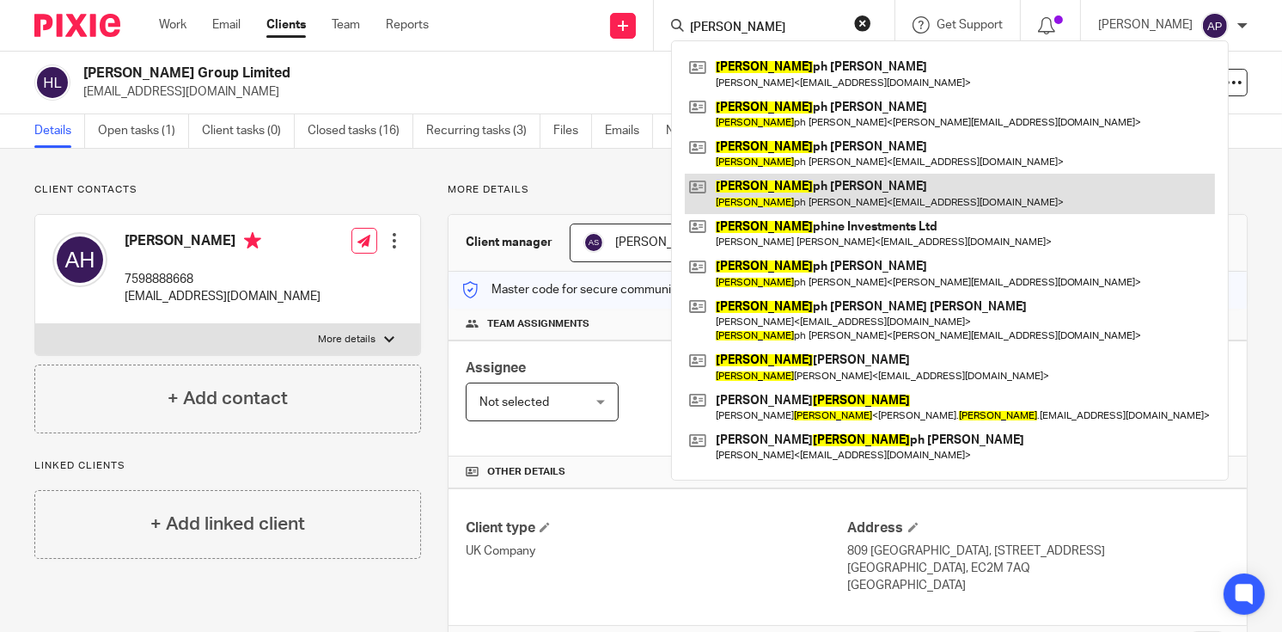
type input "JOSE"
click at [861, 193] on link at bounding box center [950, 194] width 530 height 40
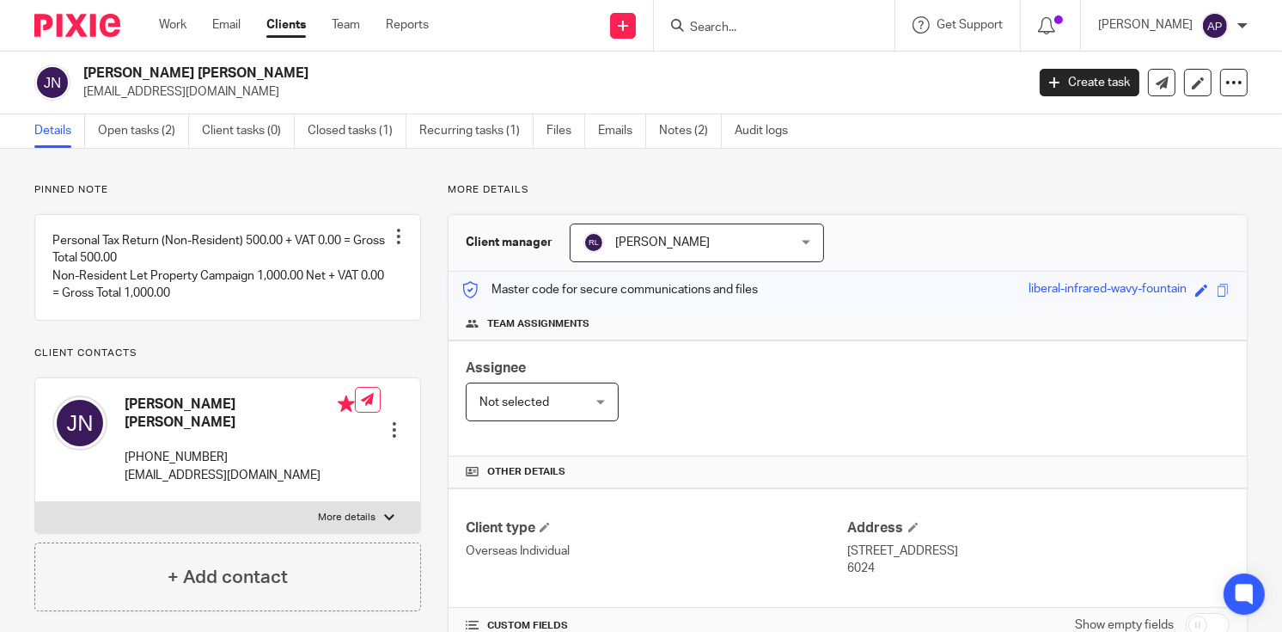
drag, startPoint x: 0, startPoint y: 0, endPoint x: 0, endPoint y: 45, distance: 44.7
click at [187, 72] on div "[PERSON_NAME] [PERSON_NAME] [EMAIL_ADDRESS][DOMAIN_NAME]" at bounding box center [524, 82] width 980 height 36
drag, startPoint x: 83, startPoint y: 71, endPoint x: 243, endPoint y: 68, distance: 160.8
click at [243, 68] on h2 "Joseph John Paul Nott" at bounding box center [455, 73] width 744 height 18
copy h2 "Joseph John Paul Nott"
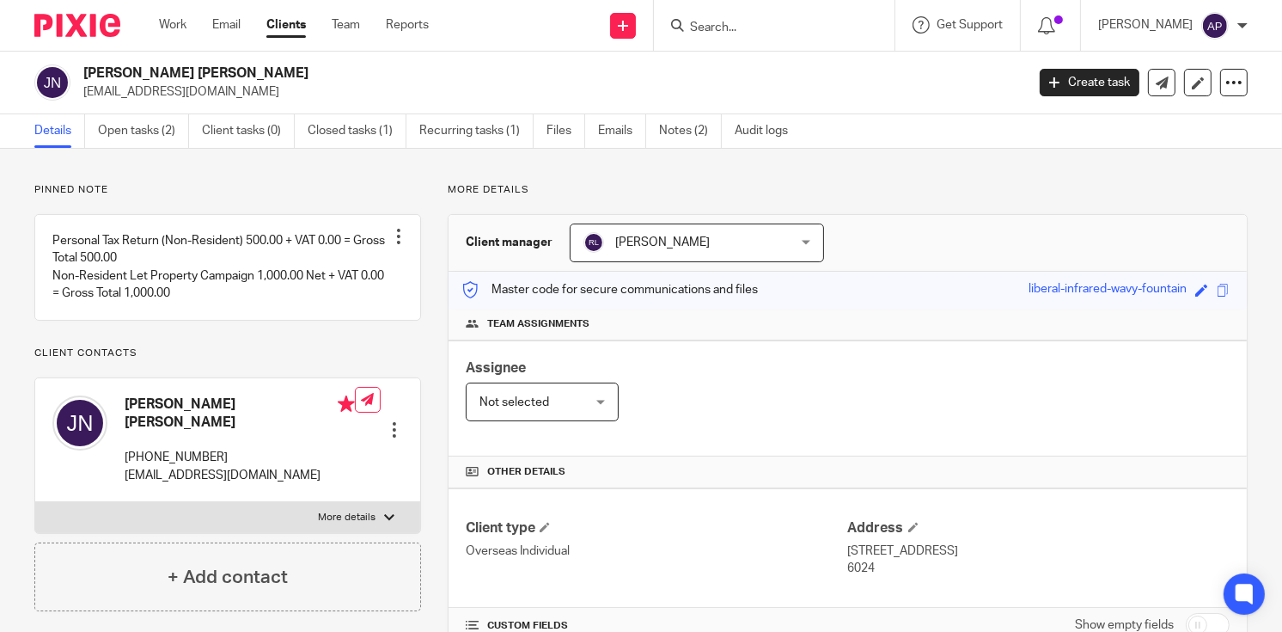
click at [139, 415] on h4 "Joseph John Paul Nott" at bounding box center [240, 413] width 230 height 37
click at [140, 415] on h4 "Joseph John Paul Nott" at bounding box center [240, 413] width 230 height 37
copy h4 "Joseph"
click at [706, 21] on input "Search" at bounding box center [765, 28] width 155 height 15
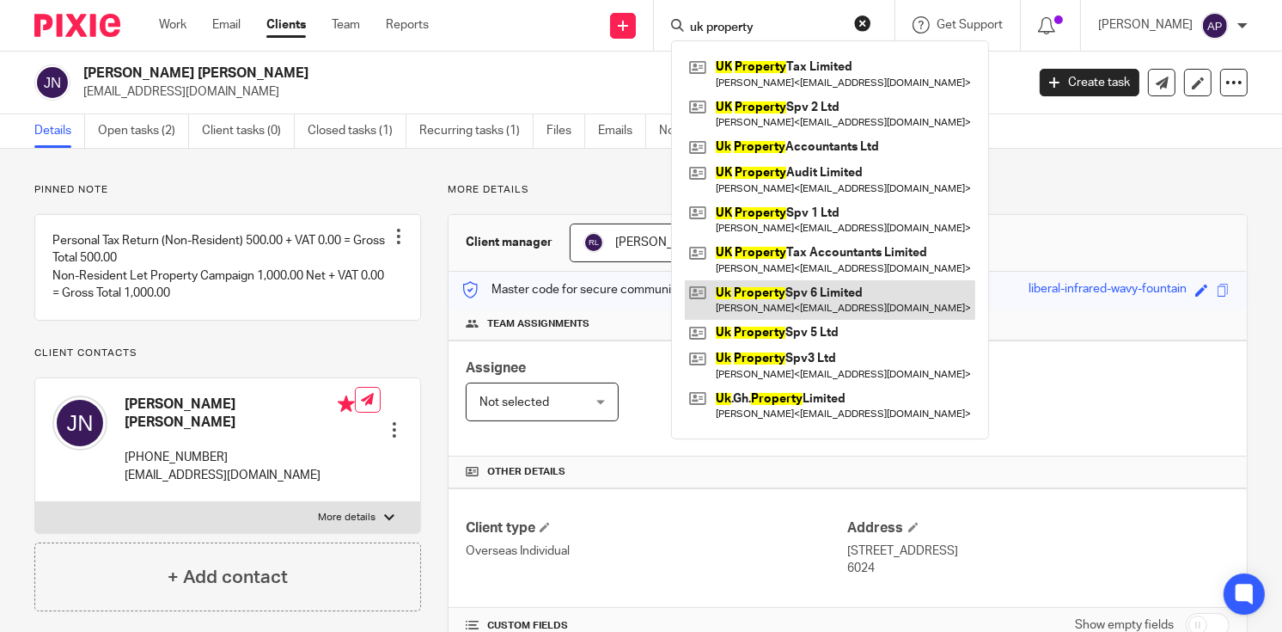
type input "uk property"
click at [819, 290] on link at bounding box center [830, 300] width 291 height 40
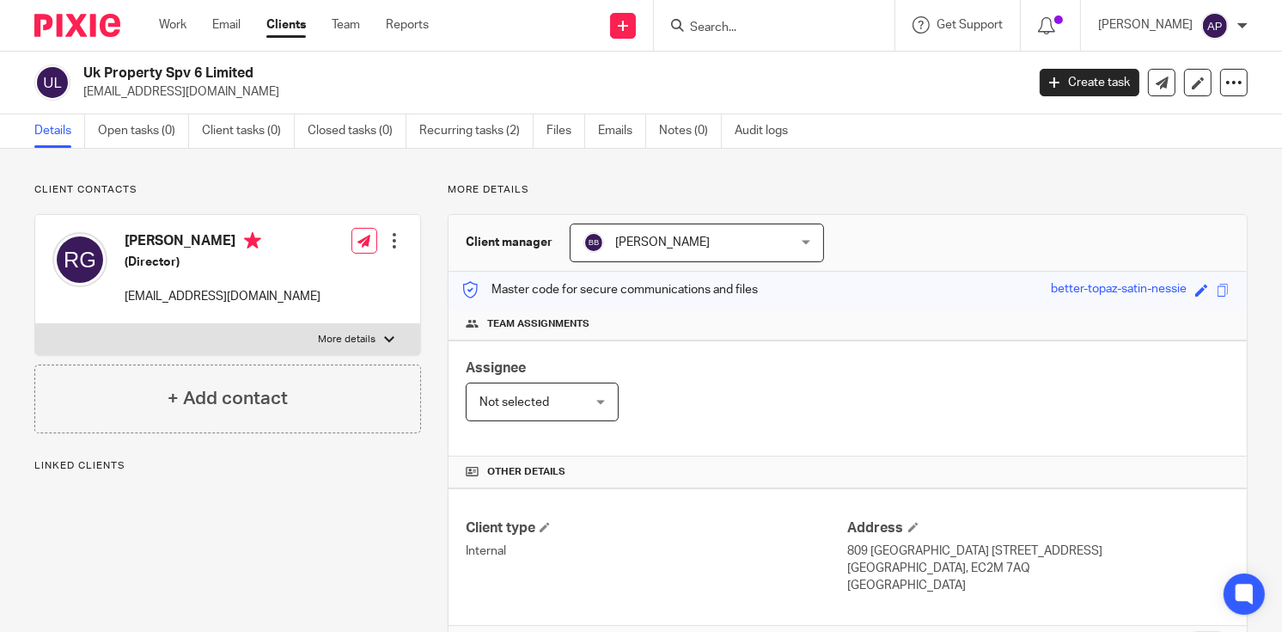
drag, startPoint x: 82, startPoint y: 71, endPoint x: 269, endPoint y: 68, distance: 187.4
click at [269, 68] on div "Uk Property Spv 6 Limited [EMAIL_ADDRESS][DOMAIN_NAME]" at bounding box center [524, 82] width 980 height 36
copy h2 "Uk Property Spv 6 Limited"
click at [708, 28] on input "Search" at bounding box center [765, 28] width 155 height 15
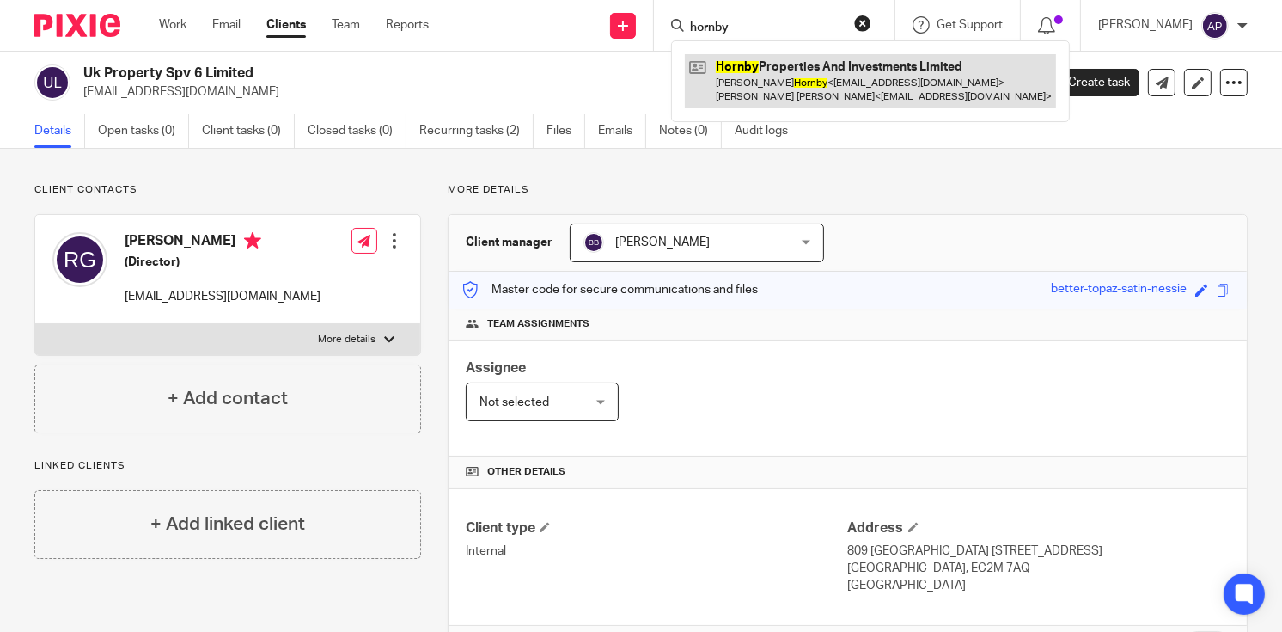
type input "hornby"
click at [849, 58] on link at bounding box center [870, 80] width 371 height 53
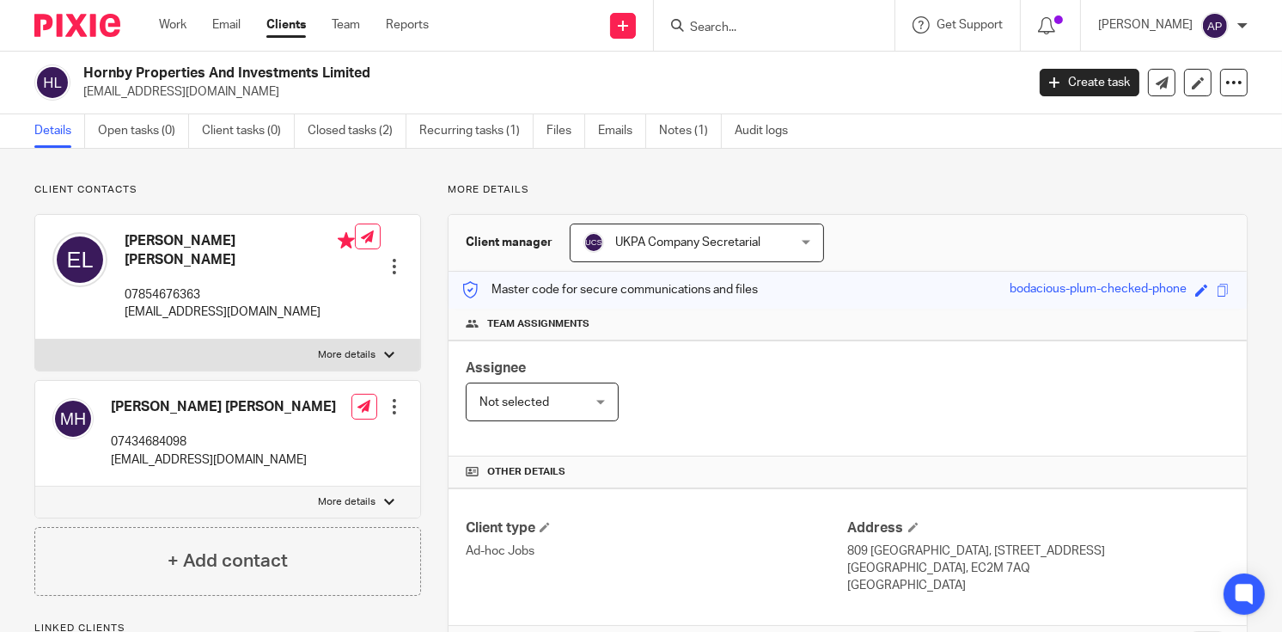
drag, startPoint x: 83, startPoint y: 71, endPoint x: 395, endPoint y: 71, distance: 312.0
click at [395, 71] on h2 "Hornby Properties And Investments Limited" at bounding box center [455, 73] width 744 height 18
copy h2 "Hornby Properties And Investments Limited"
drag, startPoint x: 82, startPoint y: 90, endPoint x: 247, endPoint y: 90, distance: 165.0
click at [247, 90] on div "Hornby Properties And Investments Limited [EMAIL_ADDRESS][DOMAIN_NAME]" at bounding box center [524, 82] width 980 height 36
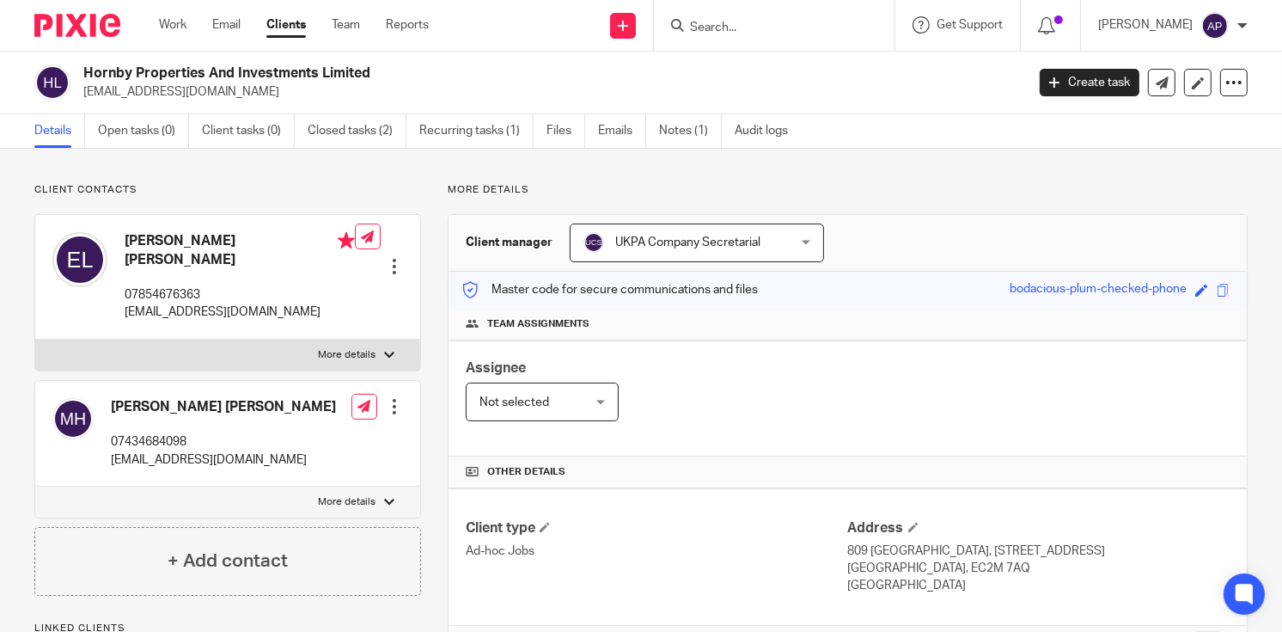
copy p "[EMAIL_ADDRESS][DOMAIN_NAME]"
click at [141, 240] on h4 "[PERSON_NAME] [PERSON_NAME]" at bounding box center [240, 250] width 230 height 37
copy h4 "[PERSON_NAME]"
click at [701, 27] on div at bounding box center [771, 25] width 200 height 21
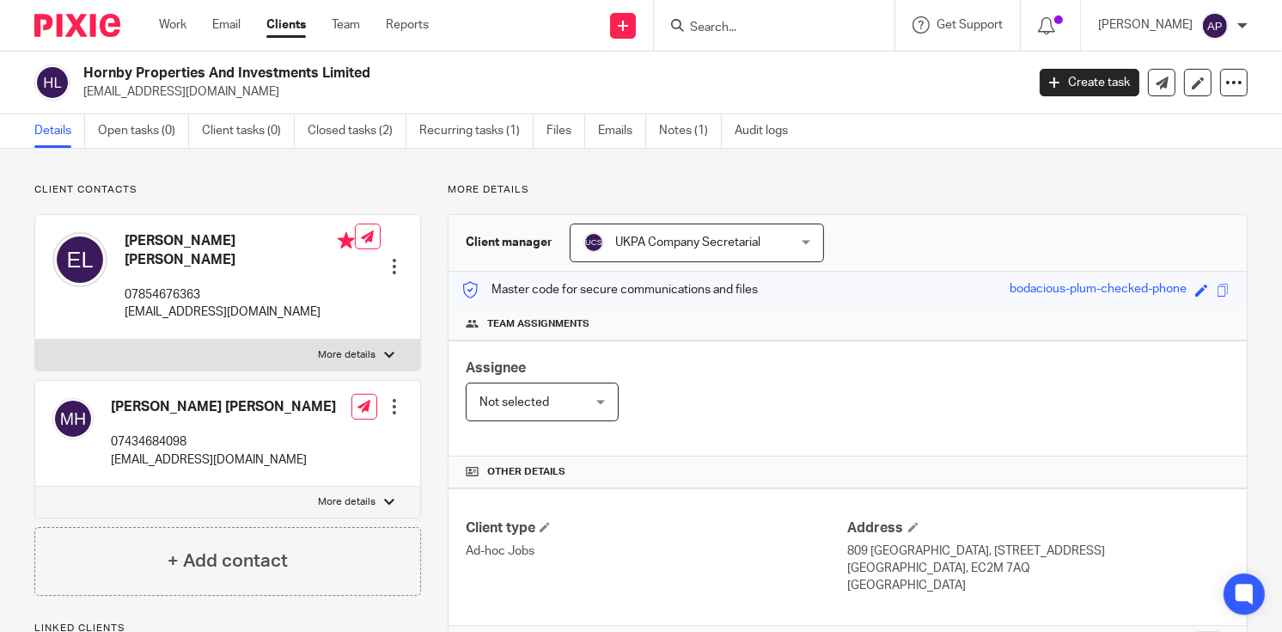
click at [708, 27] on input "Search" at bounding box center [765, 28] width 155 height 15
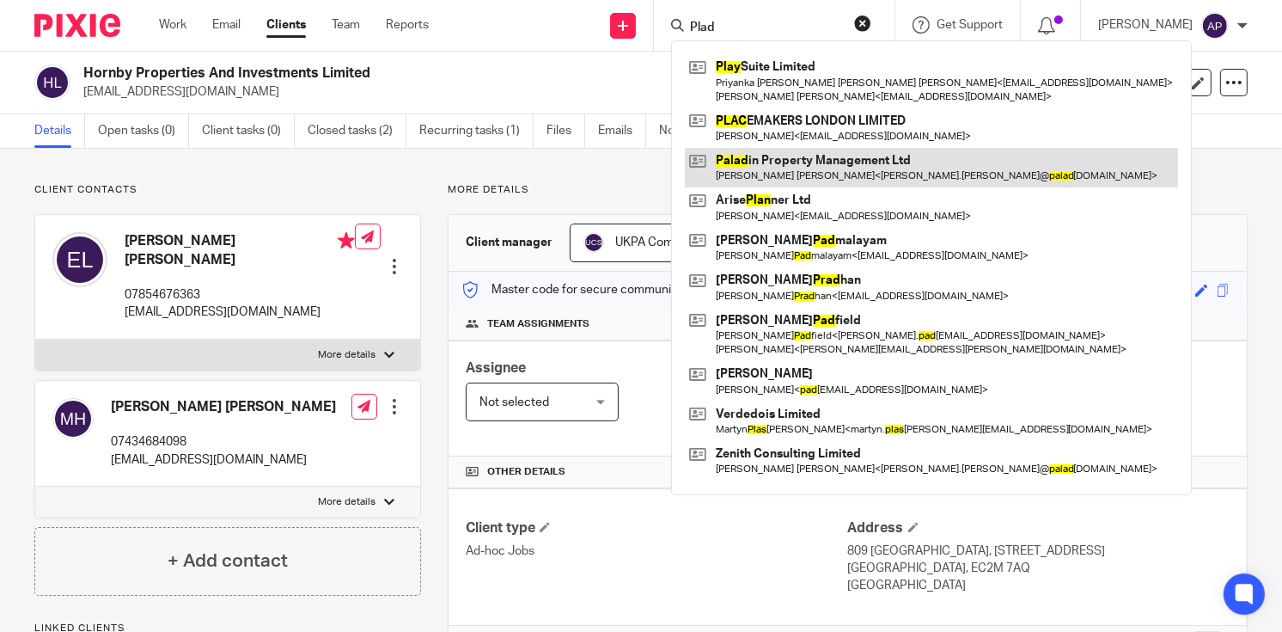
type input "Plad"
click at [888, 162] on link at bounding box center [931, 168] width 493 height 40
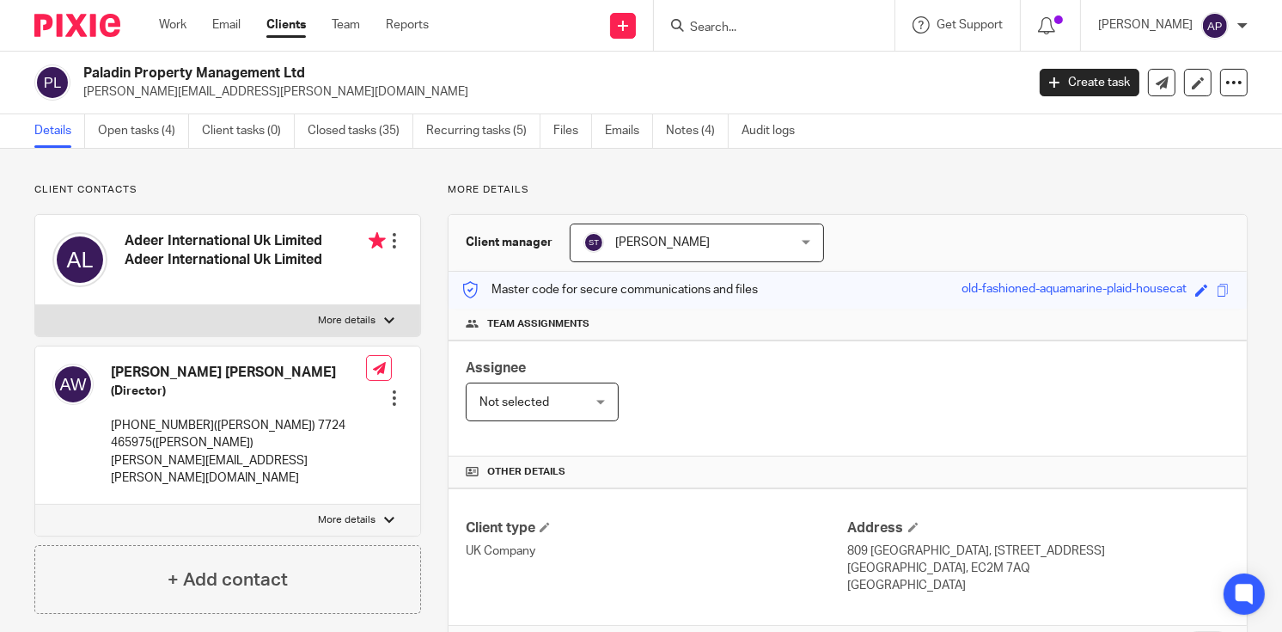
drag, startPoint x: 84, startPoint y: 70, endPoint x: 304, endPoint y: 65, distance: 220.1
click at [303, 65] on h2 "Paladin Property Management Ltd" at bounding box center [455, 73] width 744 height 18
copy h2 "Paladin Property Management Ltd"
drag, startPoint x: 81, startPoint y: 90, endPoint x: 315, endPoint y: 90, distance: 234.6
click at [315, 90] on div "Paladin Property Management Ltd [PERSON_NAME][EMAIL_ADDRESS][PERSON_NAME][DOMAI…" at bounding box center [524, 82] width 980 height 36
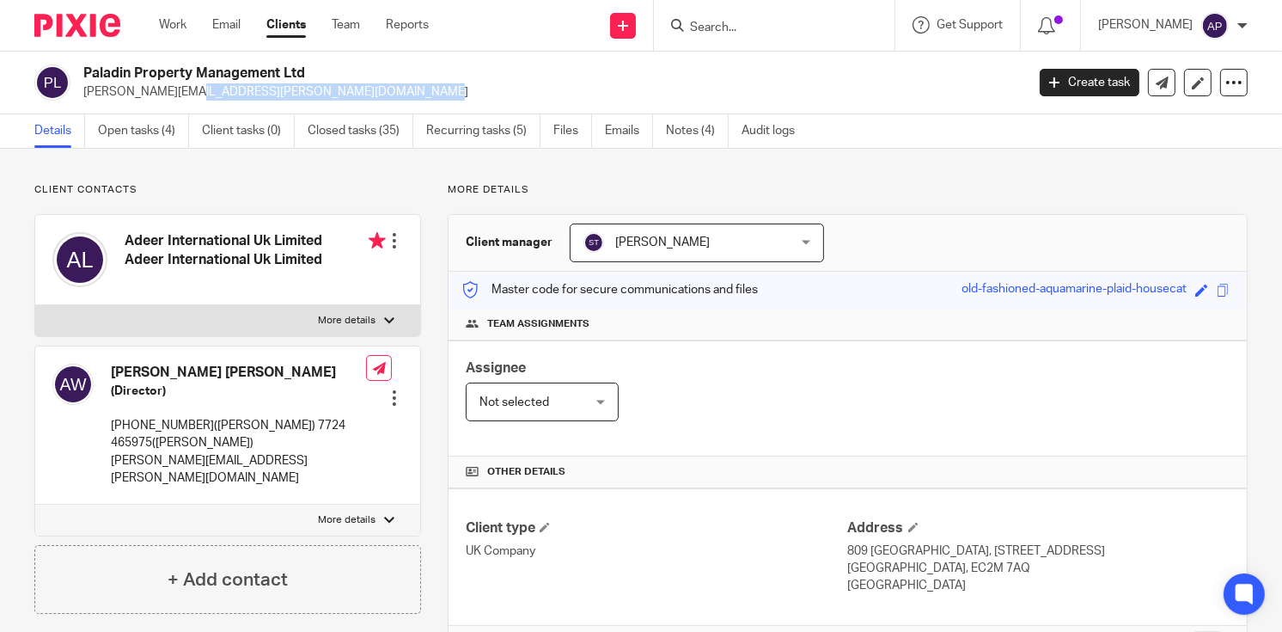
copy p "[PERSON_NAME][EMAIL_ADDRESS][PERSON_NAME][DOMAIN_NAME]"
click at [147, 240] on h4 "Adeer International Uk Limited Adeer International Uk Limited" at bounding box center [255, 250] width 261 height 37
copy h4 "Adeer"
click at [721, 28] on input "Search" at bounding box center [765, 28] width 155 height 15
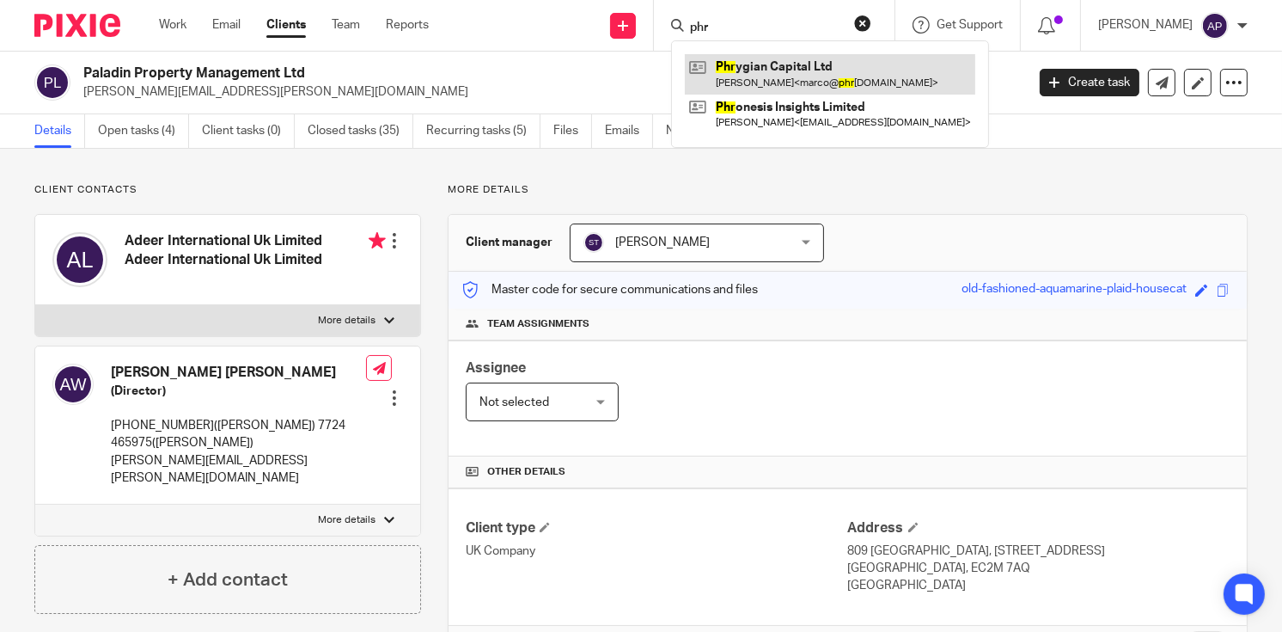
type input "phr"
click at [775, 85] on link at bounding box center [830, 74] width 291 height 40
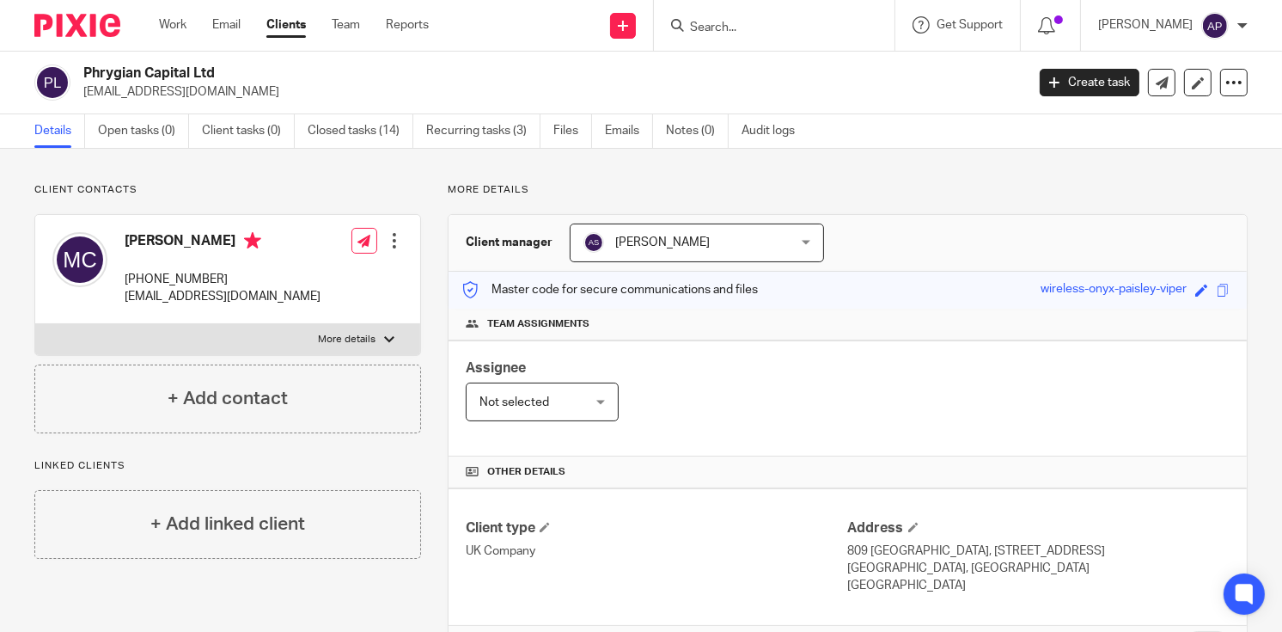
drag, startPoint x: 82, startPoint y: 91, endPoint x: 241, endPoint y: 91, distance: 159.0
click at [241, 91] on div "Phrygian Capital Ltd [EMAIL_ADDRESS][DOMAIN_NAME]" at bounding box center [524, 82] width 980 height 36
copy p "[EMAIL_ADDRESS][DOMAIN_NAME]"
click at [140, 236] on h4 "Marco Cipriani" at bounding box center [223, 242] width 196 height 21
click at [144, 237] on h4 "Marco Cipriani" at bounding box center [223, 242] width 196 height 21
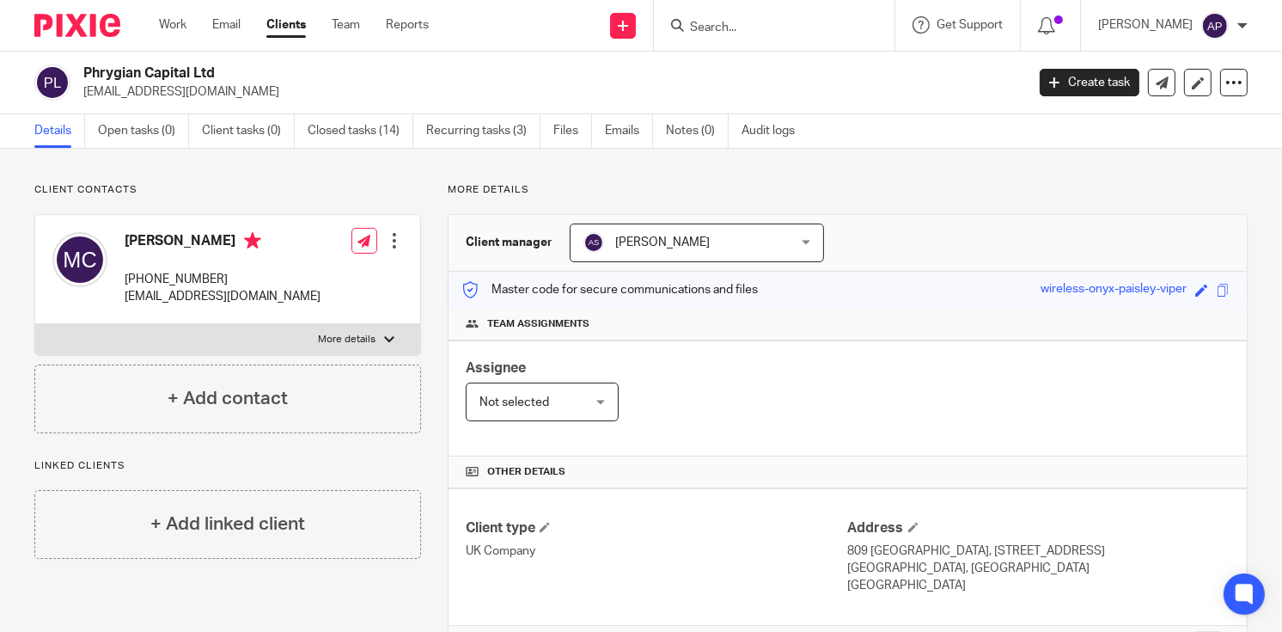
click at [150, 240] on h4 "Marco Cipriani" at bounding box center [223, 242] width 196 height 21
click at [149, 240] on h4 "Marco Cipriani" at bounding box center [223, 242] width 196 height 21
copy h4 "Marco"
click at [721, 29] on input "Search" at bounding box center [765, 28] width 155 height 15
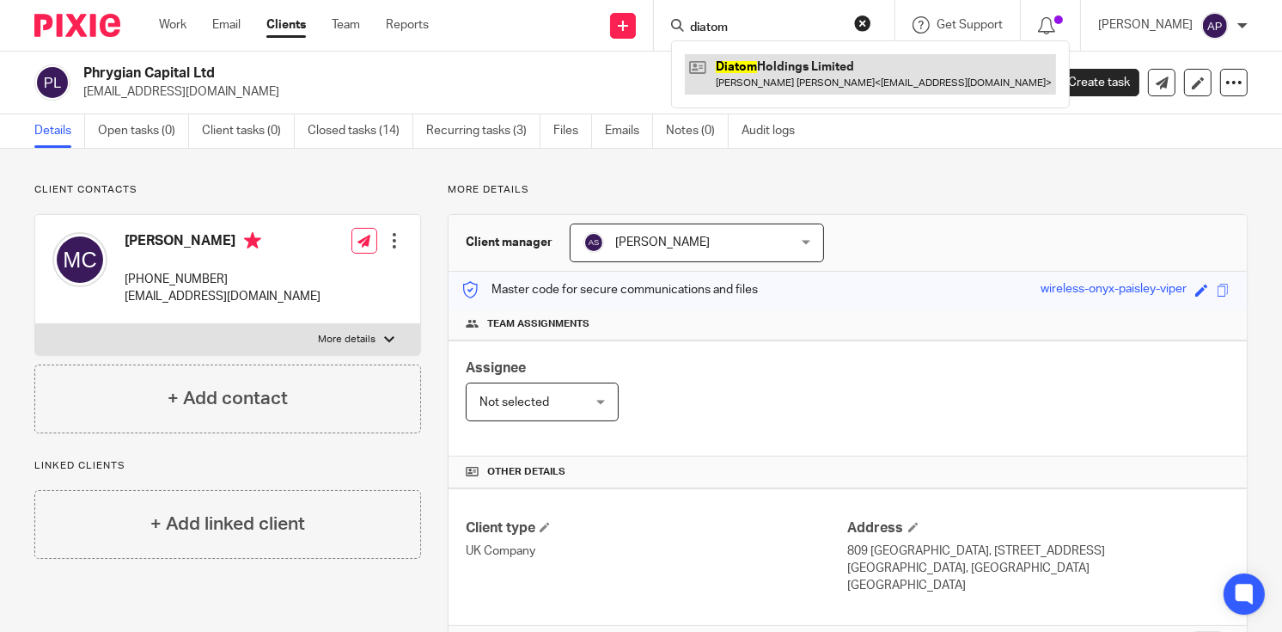
type input "diatom"
click at [810, 81] on link at bounding box center [870, 74] width 371 height 40
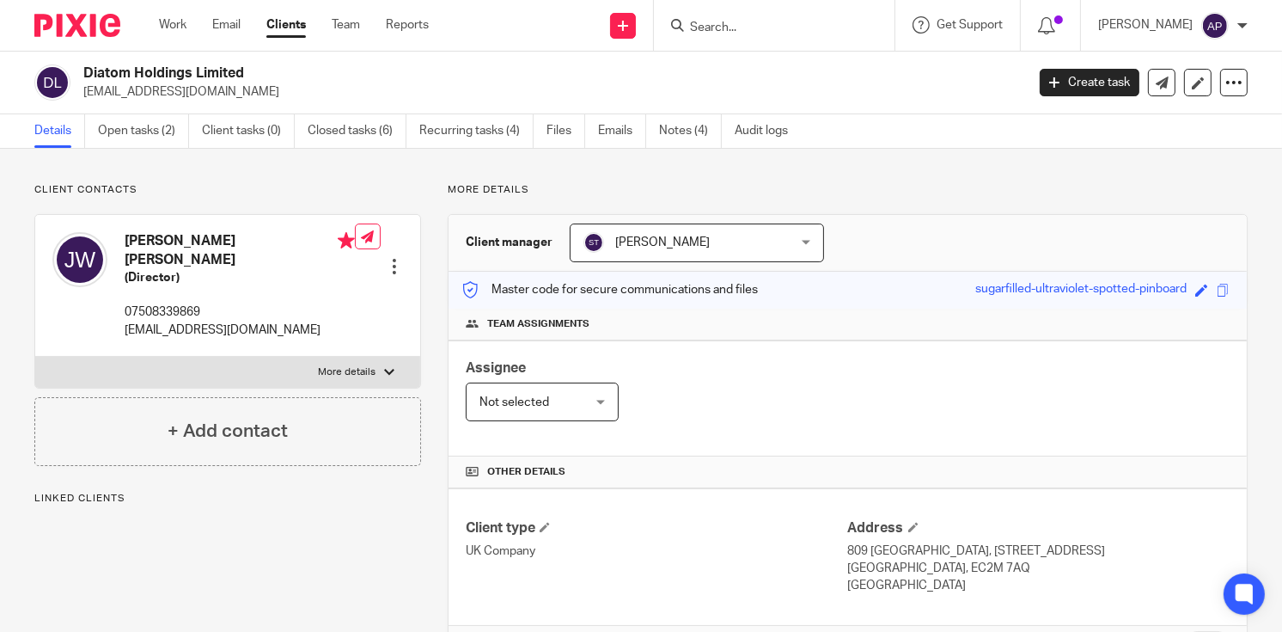
drag, startPoint x: 85, startPoint y: 71, endPoint x: 256, endPoint y: 67, distance: 171.1
click at [256, 67] on h2 "Diatom Holdings Limited" at bounding box center [455, 73] width 744 height 18
copy h2 "Diatom Holdings Limited"
drag, startPoint x: 79, startPoint y: 89, endPoint x: 240, endPoint y: 86, distance: 160.8
click at [240, 86] on div "Diatom Holdings Limited [EMAIL_ADDRESS][DOMAIN_NAME]" at bounding box center [524, 82] width 980 height 36
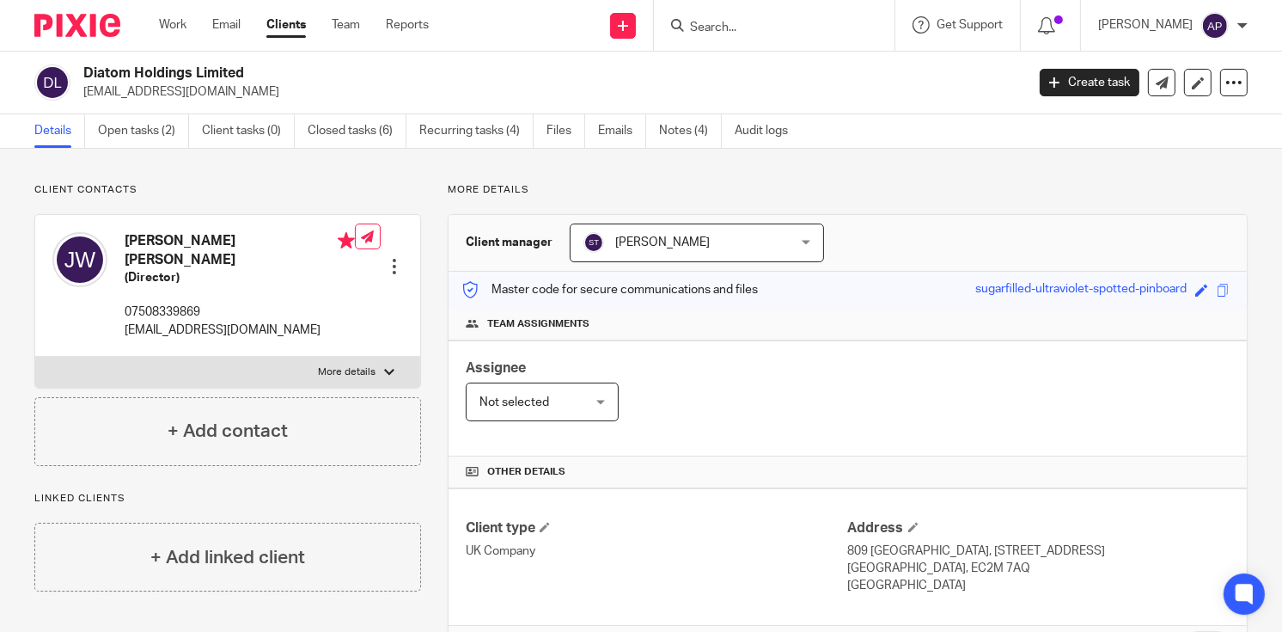
copy p "[EMAIL_ADDRESS][DOMAIN_NAME]"
click at [156, 236] on h4 "[PERSON_NAME] [PERSON_NAME]" at bounding box center [240, 250] width 230 height 37
copy h4 "[PERSON_NAME]"
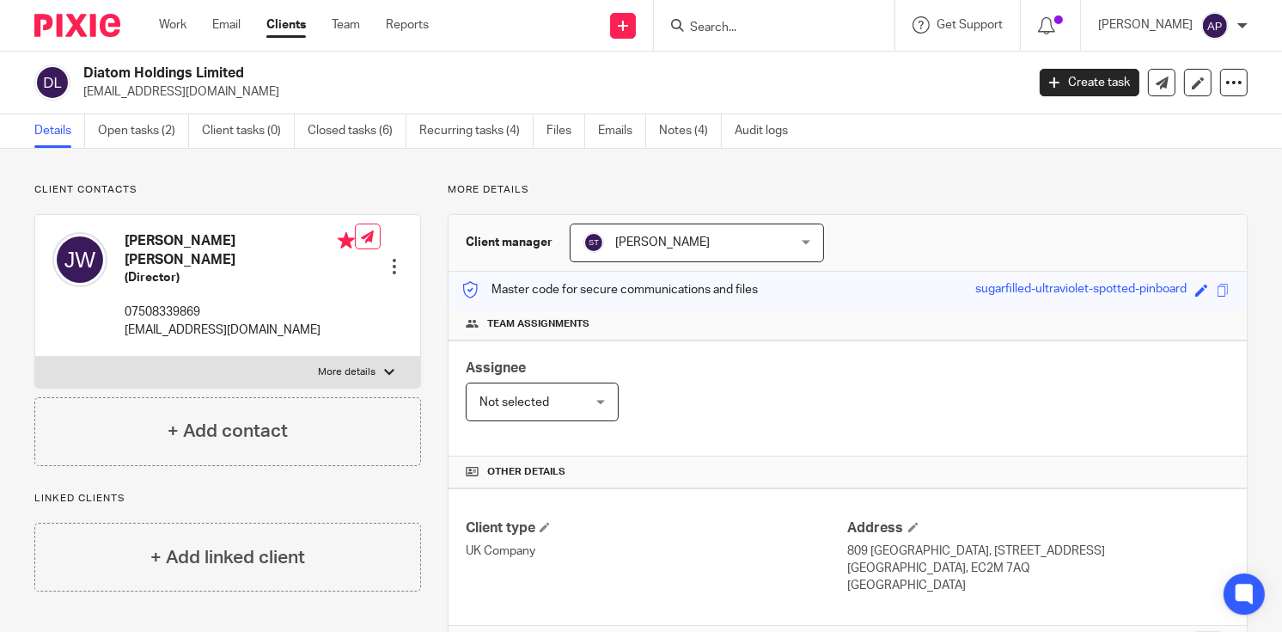
click at [711, 25] on input "Search" at bounding box center [765, 28] width 155 height 15
type input "HAZOOR"
click at [776, 73] on link at bounding box center [791, 67] width 213 height 26
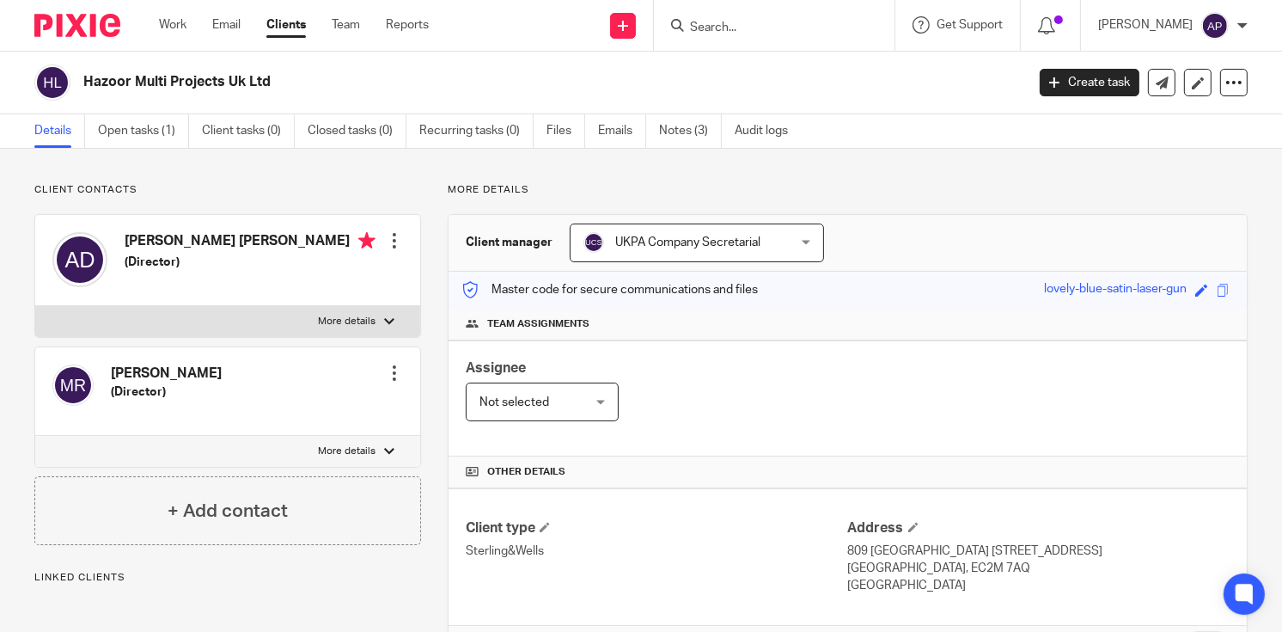
drag, startPoint x: 83, startPoint y: 78, endPoint x: 293, endPoint y: 78, distance: 210.6
click at [293, 78] on h2 "Hazoor Multi Projects Uk Ltd" at bounding box center [455, 82] width 744 height 18
copy h2 "Hazoor Multi Projects Uk Ltd"
drag, startPoint x: 125, startPoint y: 236, endPoint x: 272, endPoint y: 237, distance: 147.0
click at [272, 237] on h4 "[PERSON_NAME] [PERSON_NAME]" at bounding box center [250, 242] width 251 height 21
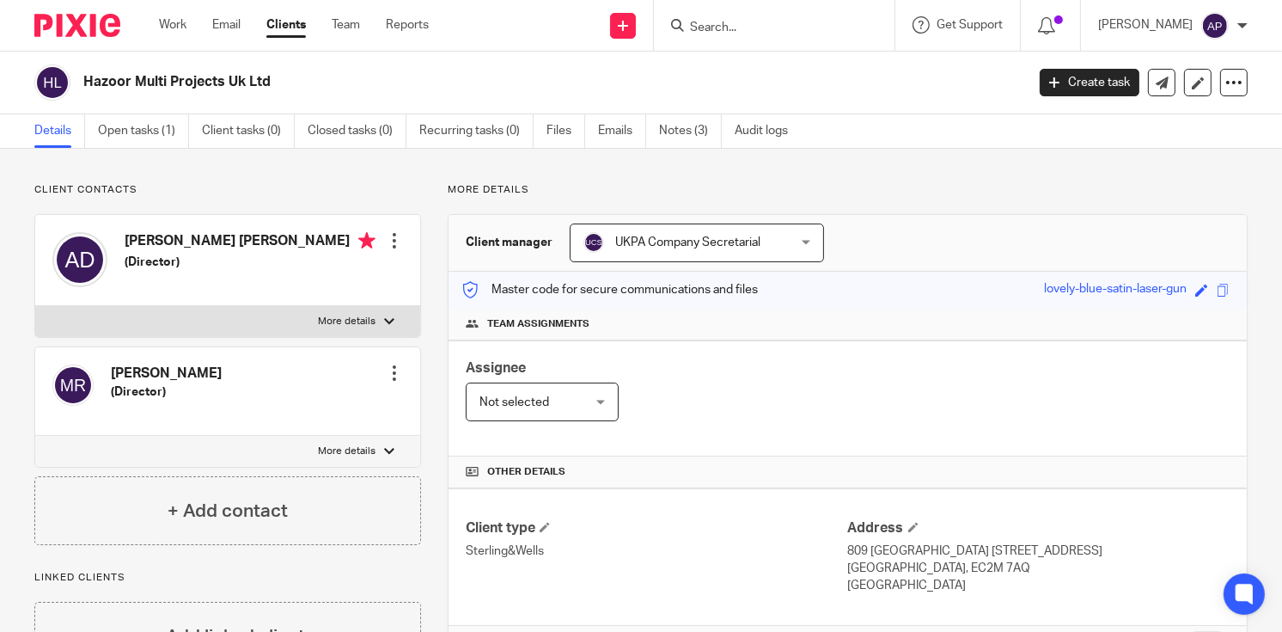
copy h4 "[PERSON_NAME] [PERSON_NAME]"
click at [715, 31] on input "Search" at bounding box center [765, 28] width 155 height 15
paste input "[PERSON_NAME] [PERSON_NAME]"
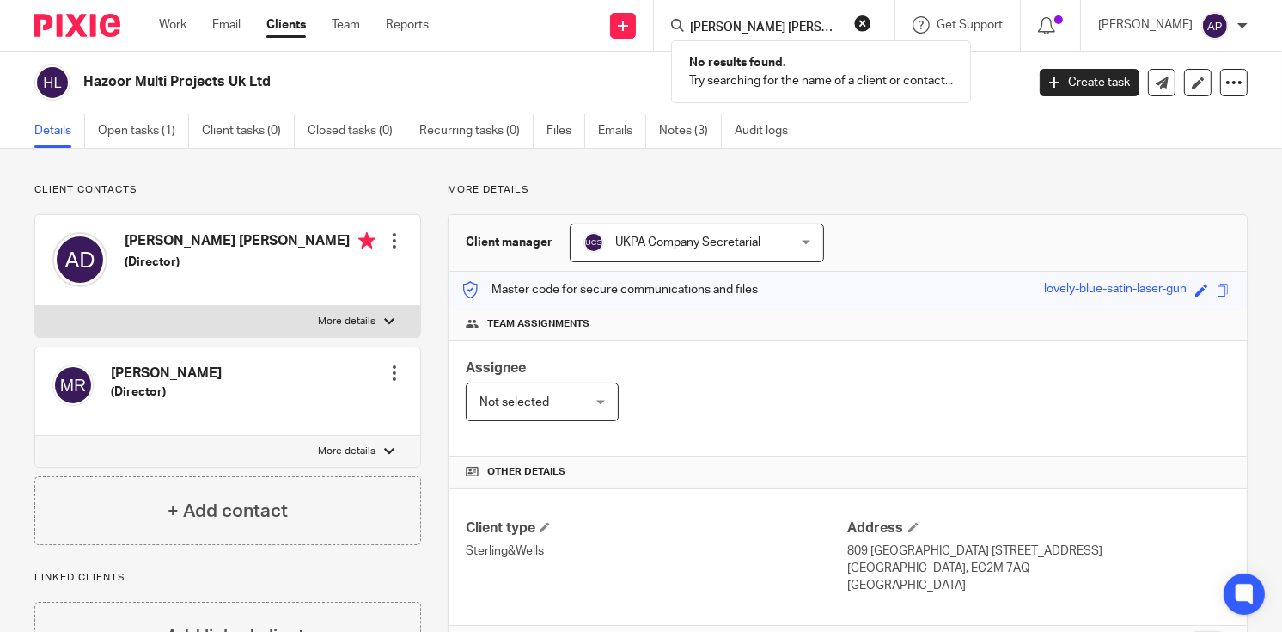
type input "[PERSON_NAME] [PERSON_NAME]"
drag, startPoint x: 82, startPoint y: 76, endPoint x: 285, endPoint y: 78, distance: 202.9
click at [285, 78] on div "Hazoor Multi Projects Uk Ltd" at bounding box center [524, 82] width 980 height 36
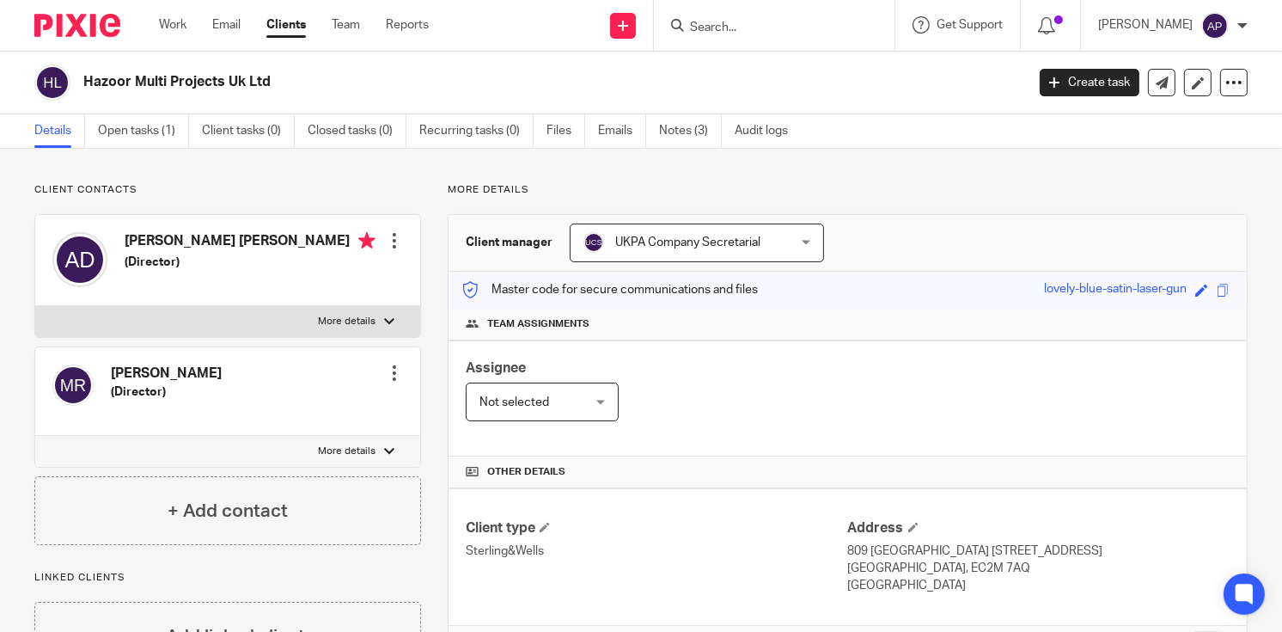
copy h2 "Hazoor Multi Projects Uk Ltd"
